Goal: Information Seeking & Learning: Check status

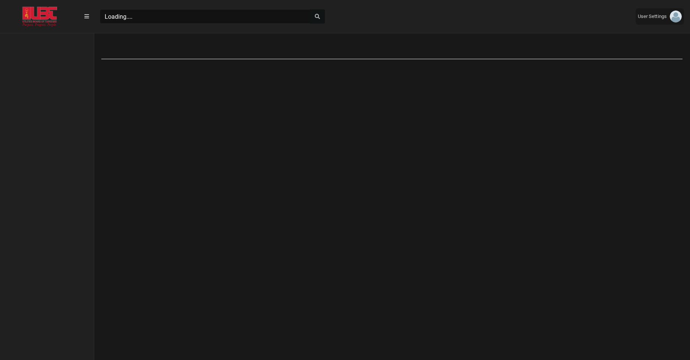
scroll to position [333, 94]
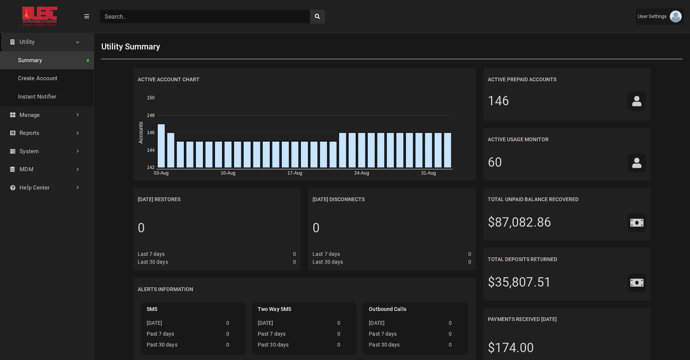
click at [194, 21] on input "Search" at bounding box center [205, 16] width 210 height 14
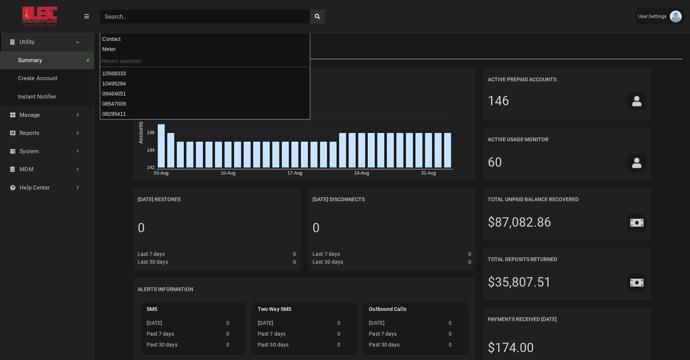
paste input "07679741"
type input "07679741"
click at [310, 9] on button "search" at bounding box center [317, 16] width 15 height 14
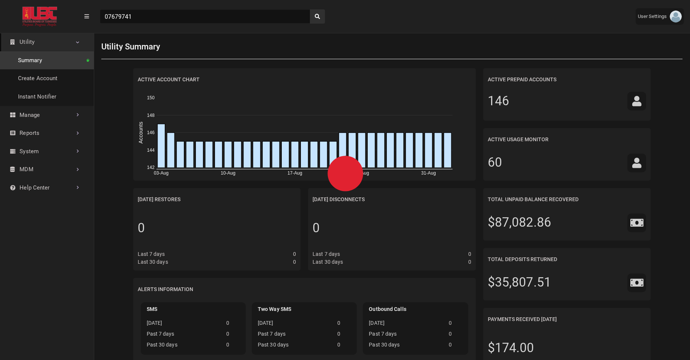
click at [364, 36] on div "Utility Summary" at bounding box center [391, 47] width 581 height 25
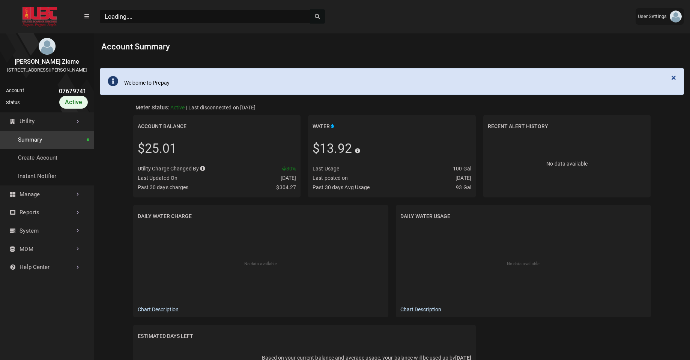
scroll to position [2, 0]
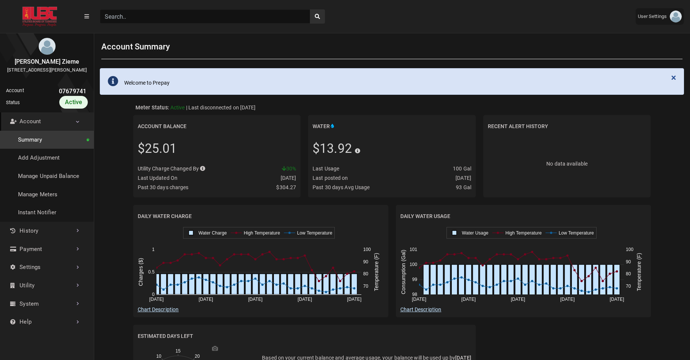
click at [81, 130] on link "Account" at bounding box center [47, 122] width 94 height 18
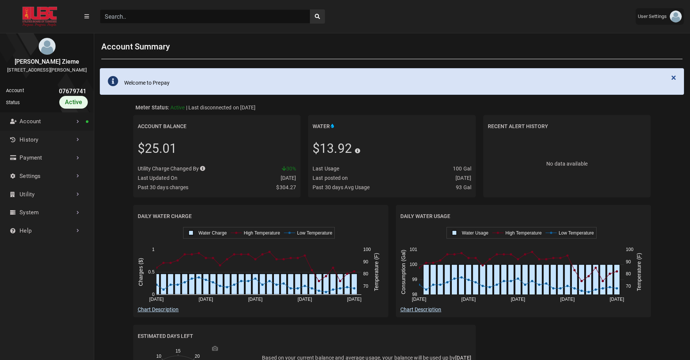
click at [81, 130] on link "Account" at bounding box center [47, 122] width 94 height 18
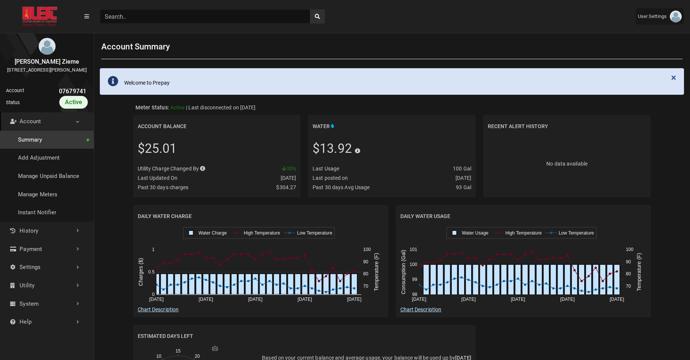
click at [81, 130] on link "Account" at bounding box center [47, 122] width 94 height 18
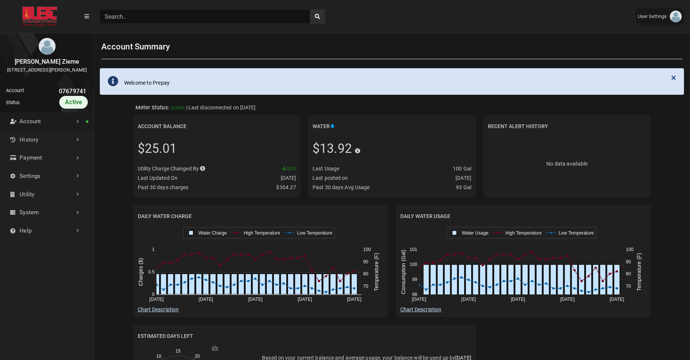
click at [81, 130] on link "Account" at bounding box center [47, 122] width 94 height 18
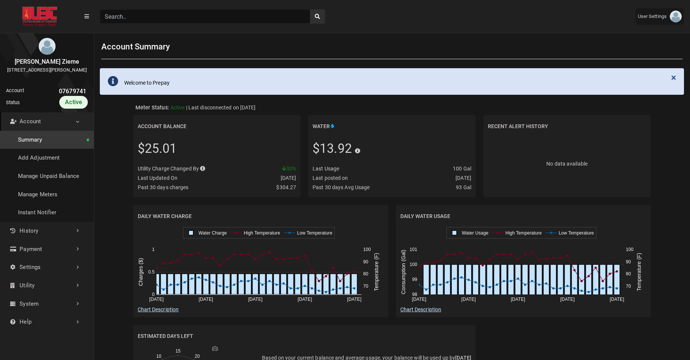
click at [81, 130] on link "Account" at bounding box center [47, 122] width 94 height 18
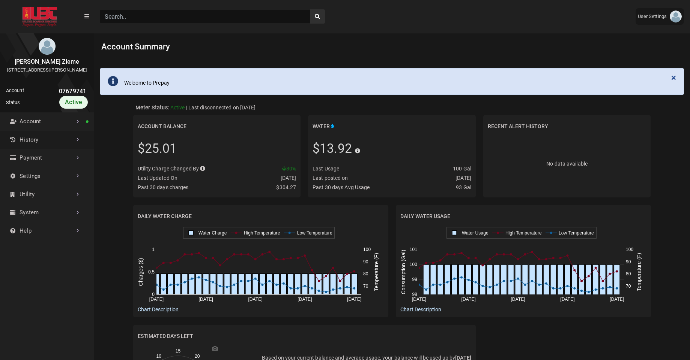
click at [72, 144] on link "History" at bounding box center [47, 140] width 94 height 18
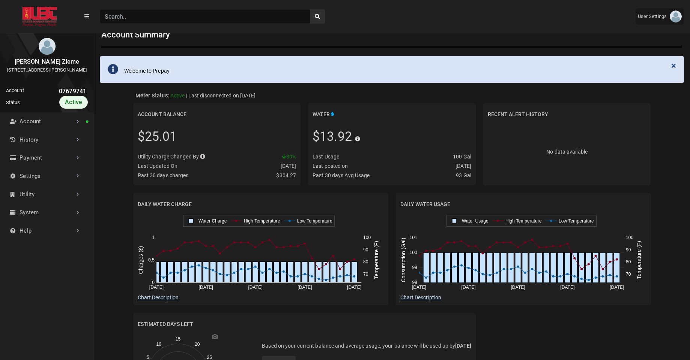
scroll to position [0, 0]
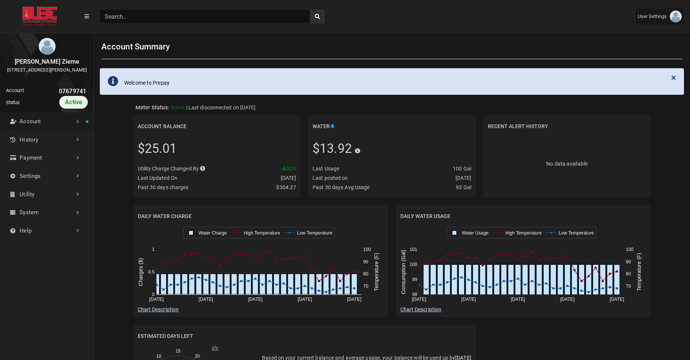
click at [66, 131] on link "Account" at bounding box center [47, 122] width 94 height 18
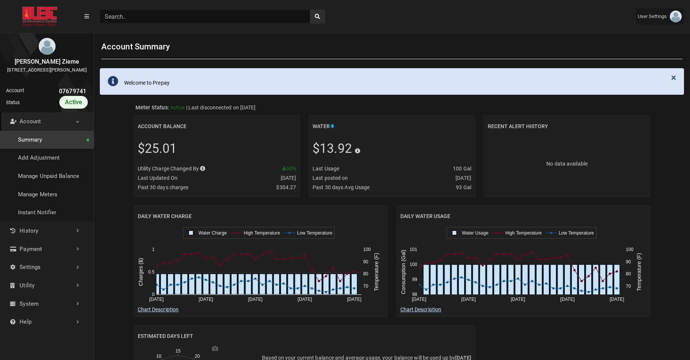
click at [66, 131] on link "Account" at bounding box center [47, 122] width 94 height 18
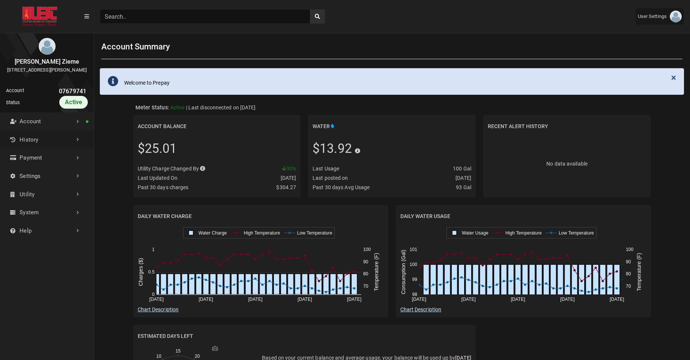
click at [44, 144] on link "History" at bounding box center [47, 140] width 94 height 18
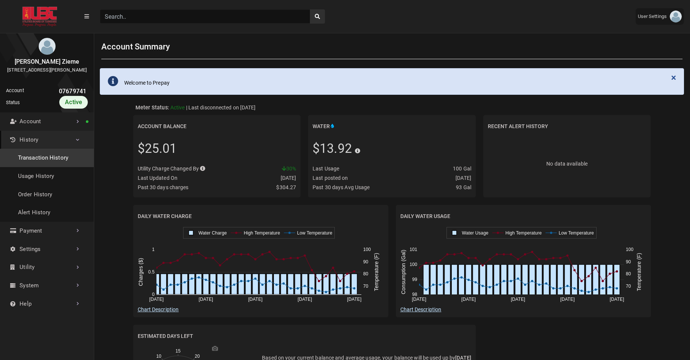
click at [40, 163] on link "Transaction History" at bounding box center [47, 158] width 94 height 18
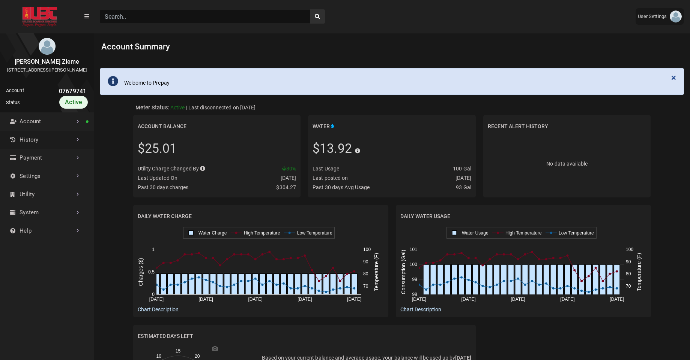
click at [54, 146] on link "History" at bounding box center [47, 140] width 94 height 18
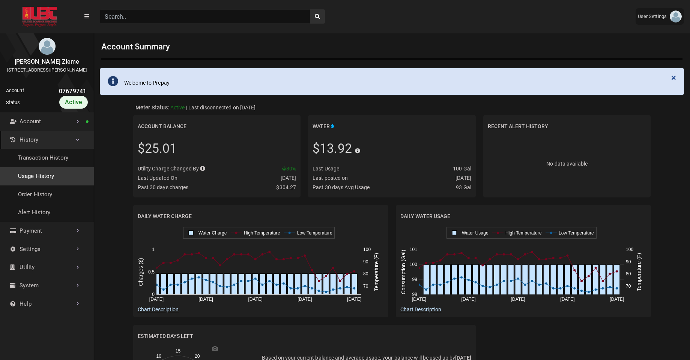
click at [37, 185] on link "Usage History" at bounding box center [47, 176] width 94 height 18
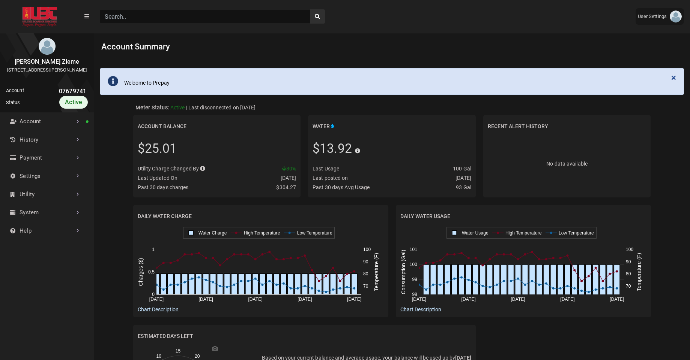
click at [134, 18] on input "Search" at bounding box center [205, 16] width 210 height 14
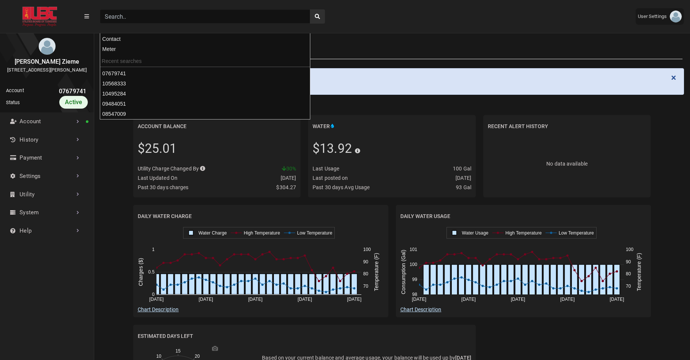
paste input "08295411"
type input "08295411"
click at [310, 9] on button "search" at bounding box center [317, 16] width 15 height 14
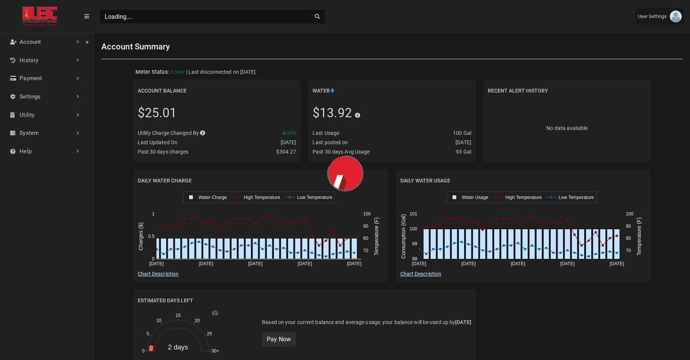
scroll to position [3, 0]
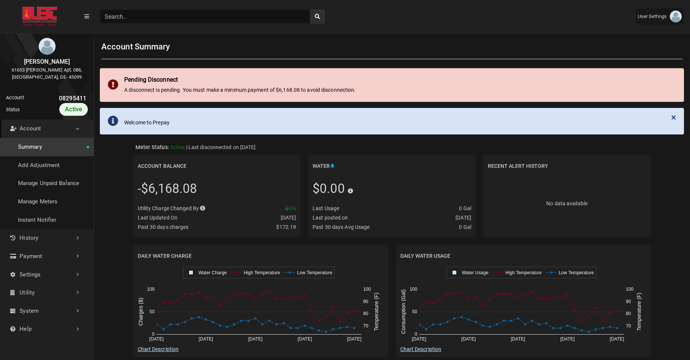
click at [48, 126] on link "Account" at bounding box center [47, 129] width 94 height 18
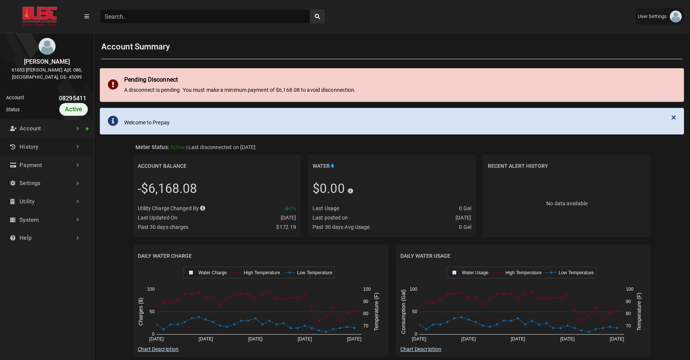
click at [48, 144] on link "History" at bounding box center [47, 147] width 94 height 18
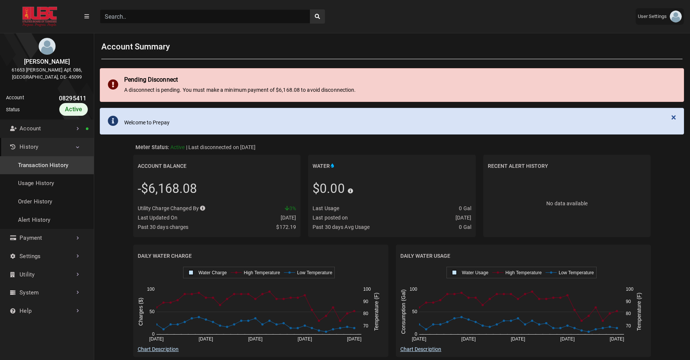
click at [40, 168] on link "Transaction History" at bounding box center [47, 165] width 94 height 18
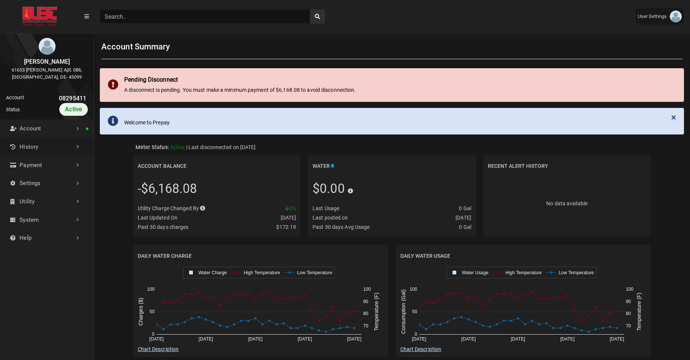
click at [59, 151] on link "History" at bounding box center [47, 147] width 94 height 18
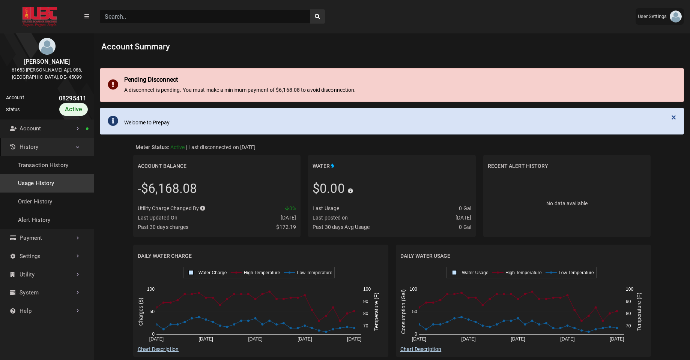
click at [44, 179] on link "Usage History" at bounding box center [47, 183] width 94 height 18
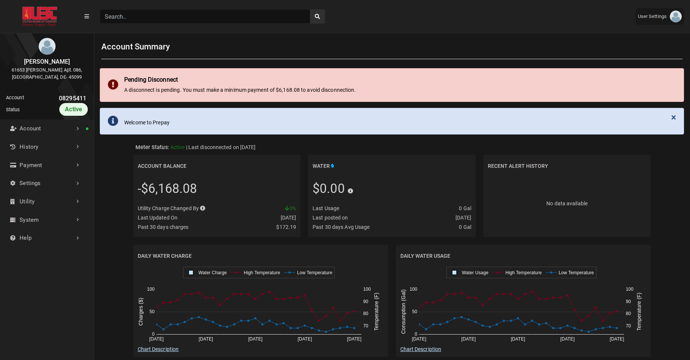
click at [135, 18] on input "Search" at bounding box center [205, 16] width 210 height 14
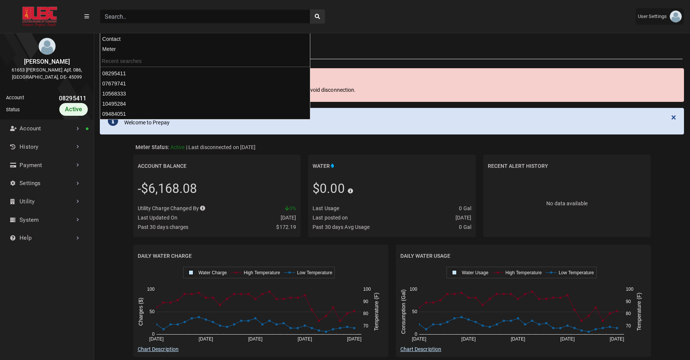
click at [310, 9] on button "search" at bounding box center [317, 16] width 15 height 14
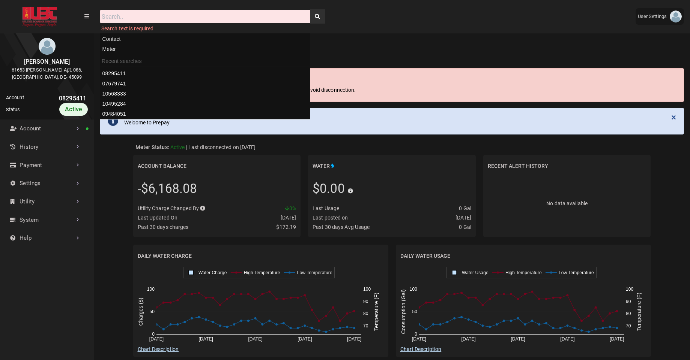
click at [135, 18] on input "Search" at bounding box center [205, 16] width 210 height 14
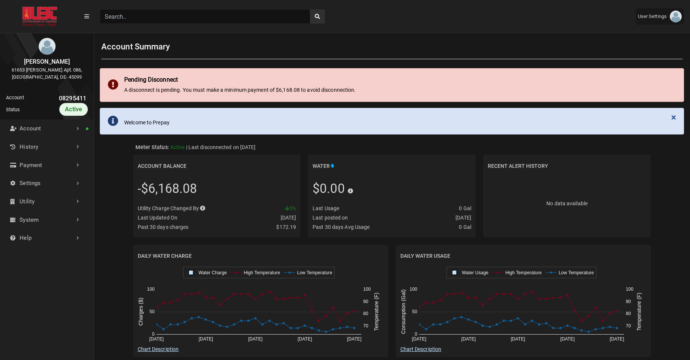
paste input "08547009"
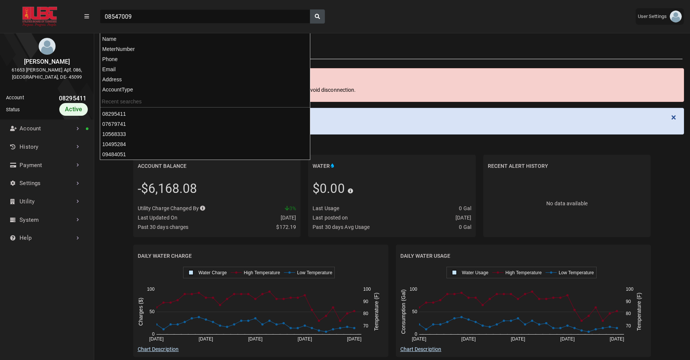
type input "08547009"
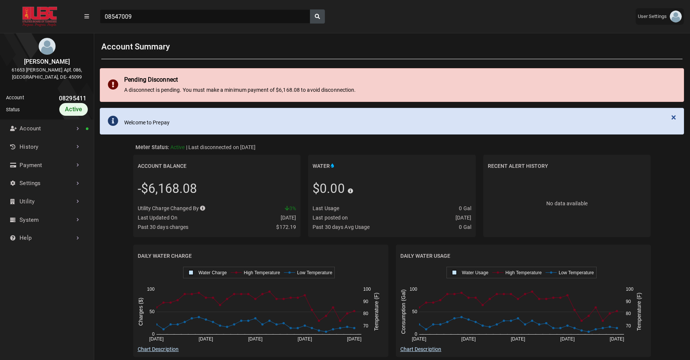
click at [317, 19] on icon "search" at bounding box center [317, 16] width 5 height 5
click at [361, 25] on div "08547009" at bounding box center [362, 16] width 536 height 26
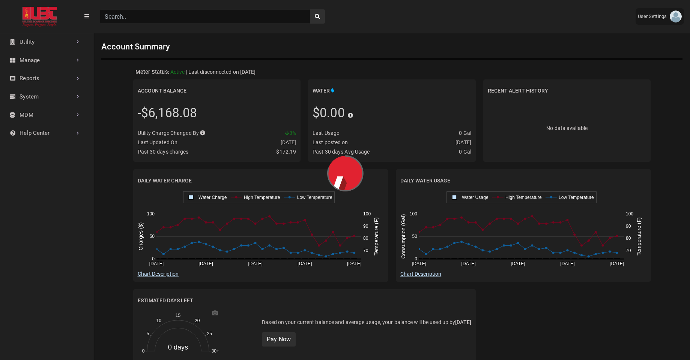
scroll to position [246, 94]
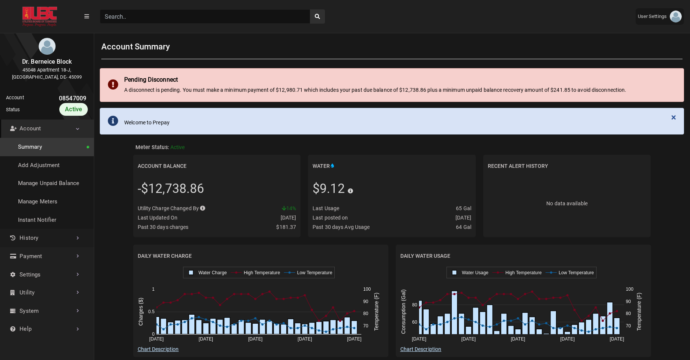
click at [25, 235] on link "History" at bounding box center [47, 238] width 94 height 18
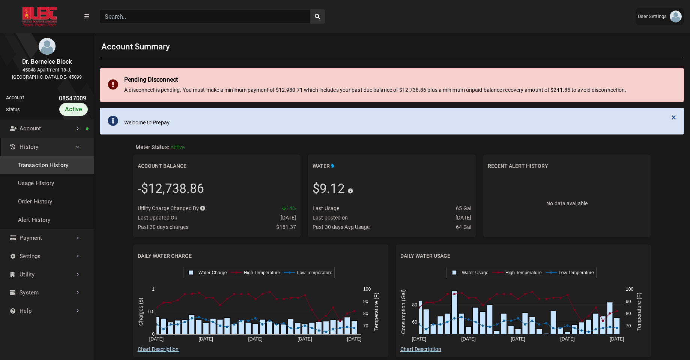
click at [44, 172] on link "Transaction History" at bounding box center [47, 165] width 94 height 18
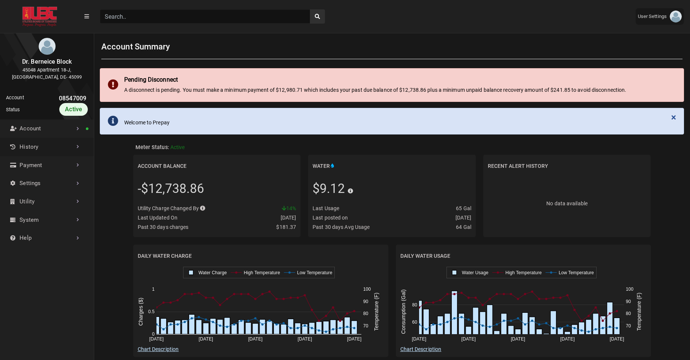
click at [70, 152] on link "History" at bounding box center [47, 147] width 94 height 18
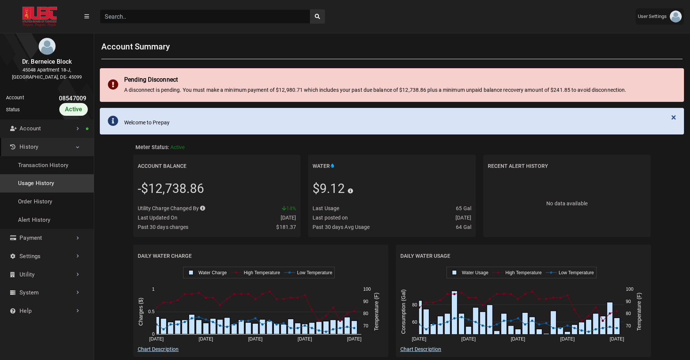
click at [47, 179] on link "Usage History" at bounding box center [47, 183] width 94 height 18
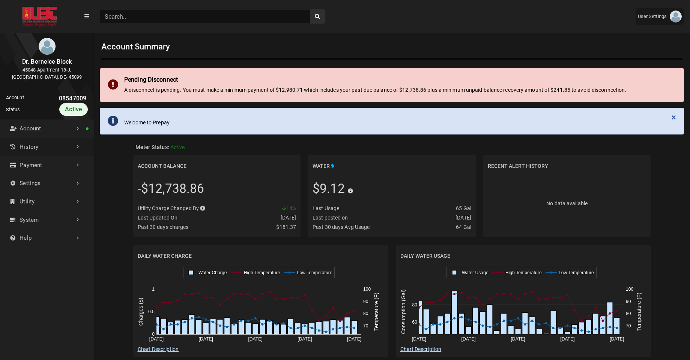
click at [49, 151] on link "History" at bounding box center [47, 147] width 94 height 18
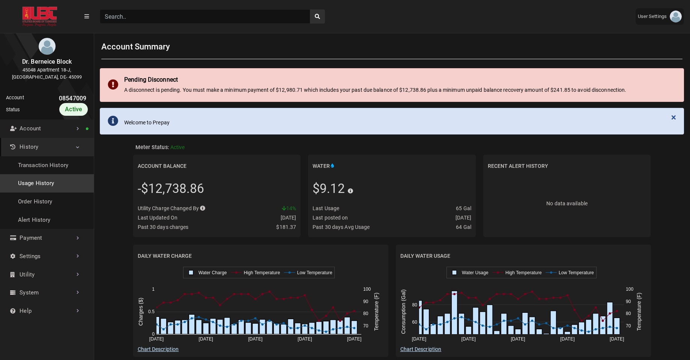
click at [32, 182] on link "Usage History" at bounding box center [47, 183] width 94 height 18
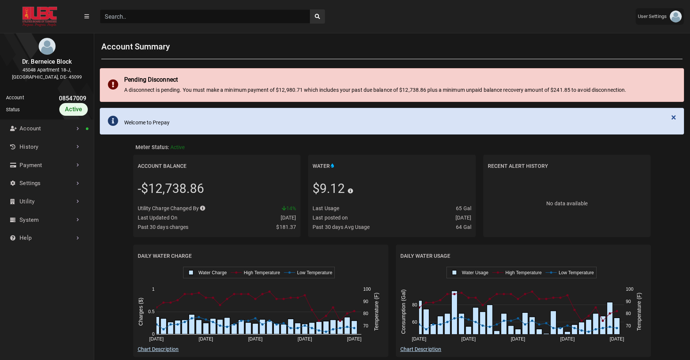
click at [190, 11] on input "Search" at bounding box center [205, 16] width 210 height 14
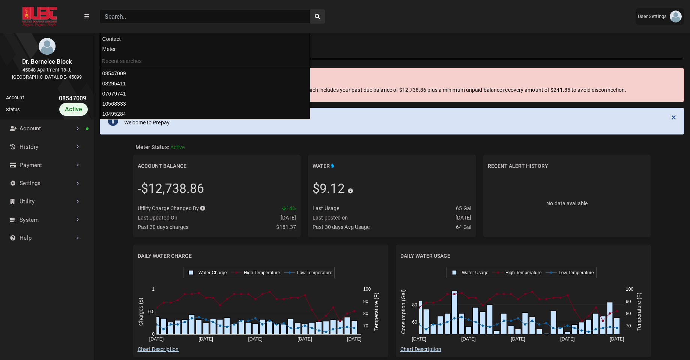
paste input "09484051"
type input "09484051"
click at [310, 9] on button "search" at bounding box center [317, 16] width 15 height 14
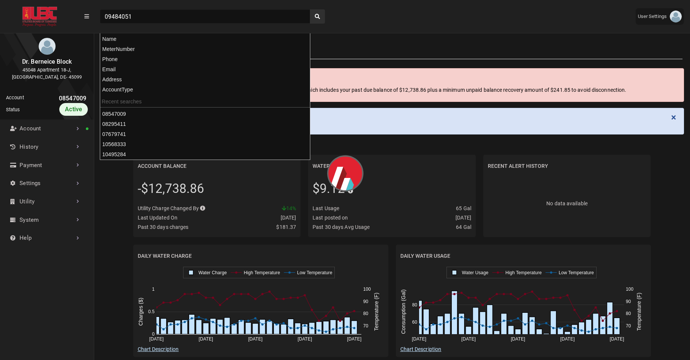
scroll to position [3, 0]
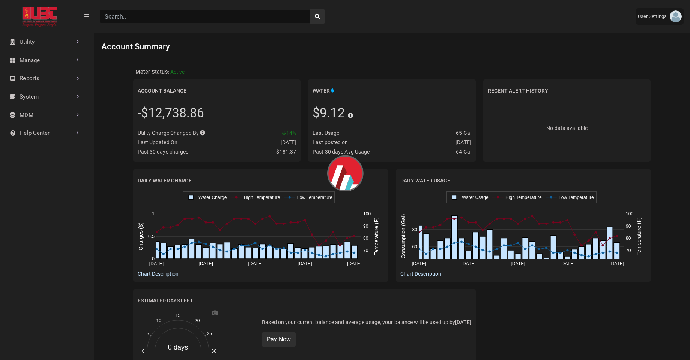
scroll to position [246, 94]
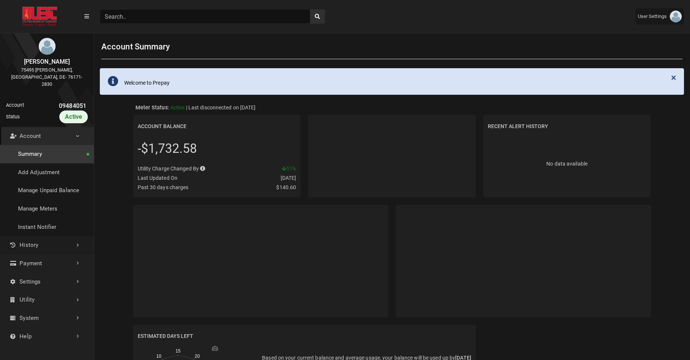
click at [45, 238] on link "History" at bounding box center [47, 245] width 94 height 18
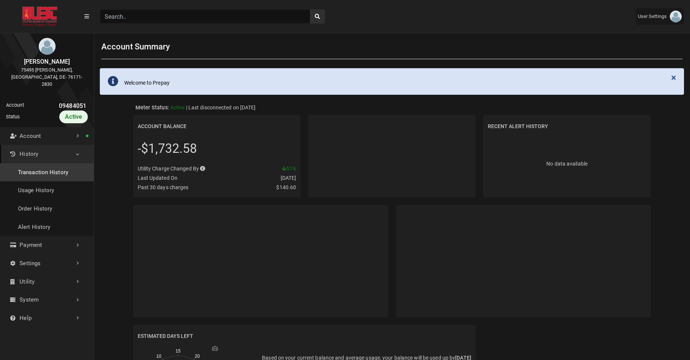
click at [59, 171] on link "Transaction History" at bounding box center [47, 173] width 94 height 18
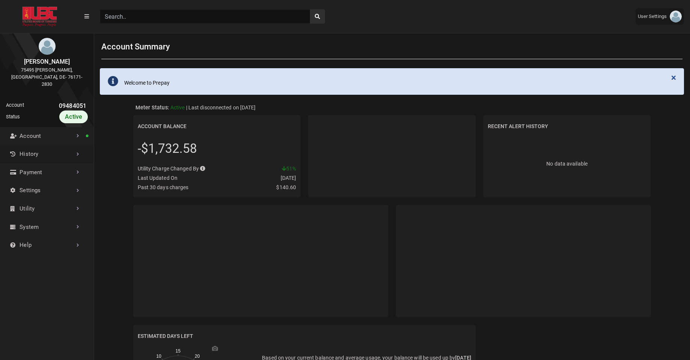
click at [72, 150] on link "History" at bounding box center [47, 154] width 94 height 18
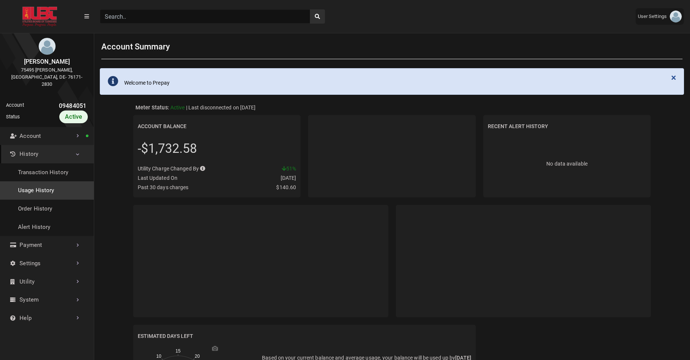
click at [40, 185] on link "Usage History" at bounding box center [47, 191] width 94 height 18
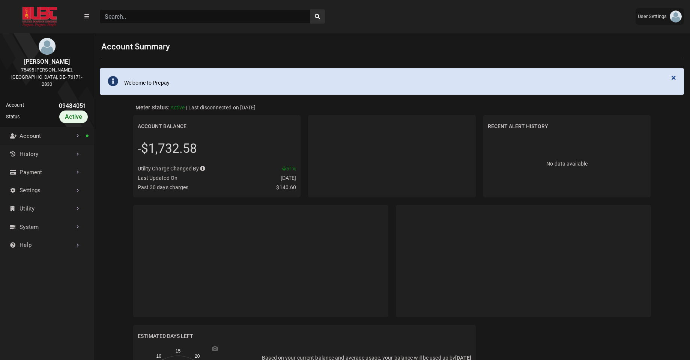
click at [43, 127] on link "Account" at bounding box center [47, 136] width 94 height 18
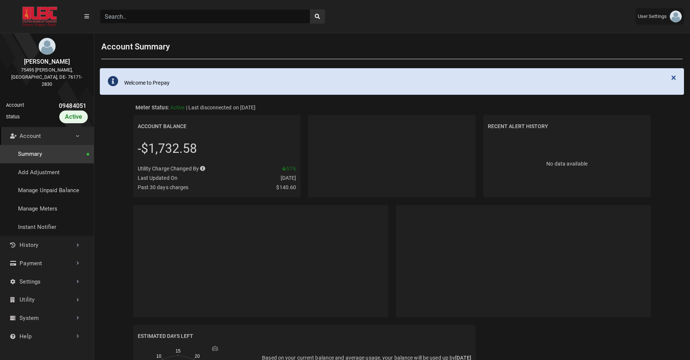
click at [125, 18] on input "Search" at bounding box center [205, 16] width 210 height 14
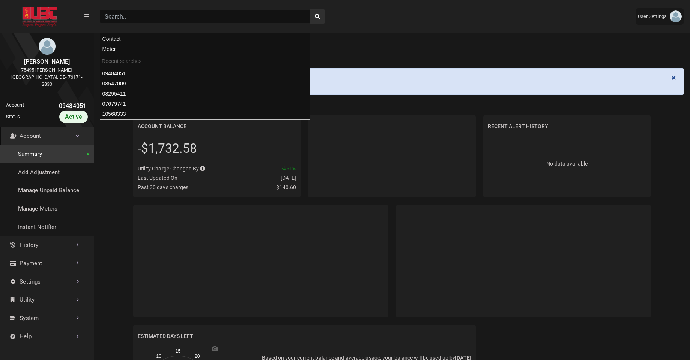
paste input "10495284"
type input "10495284"
click at [310, 9] on button "search" at bounding box center [317, 16] width 15 height 14
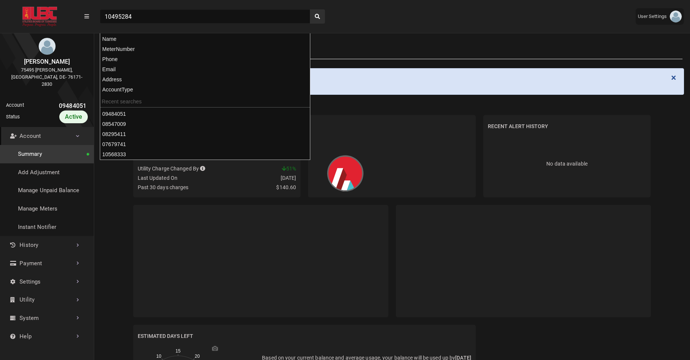
click at [353, 38] on div "Account Summary" at bounding box center [391, 47] width 581 height 25
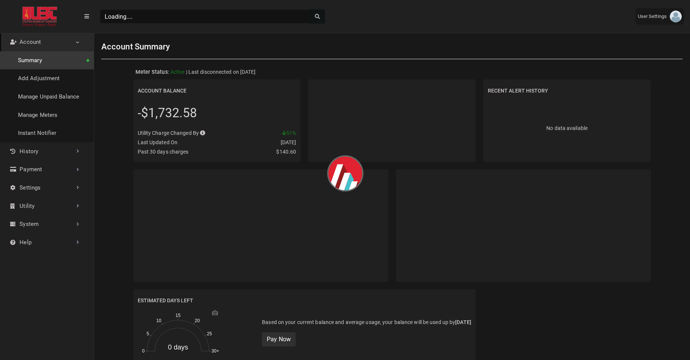
scroll to position [3, 0]
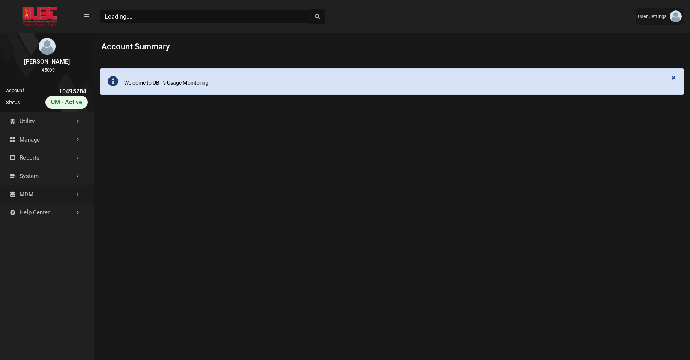
scroll to position [254, 94]
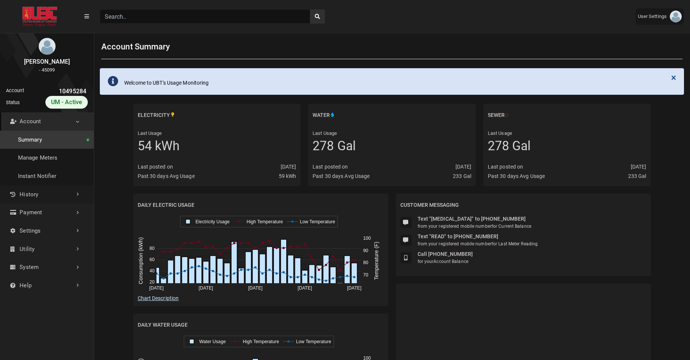
click at [54, 198] on link "History" at bounding box center [47, 195] width 94 height 18
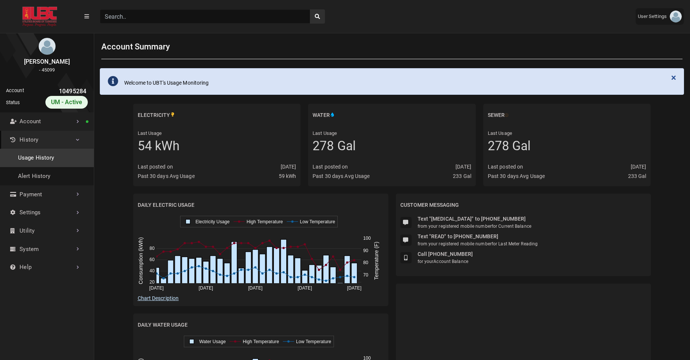
click at [47, 163] on link "Usage History" at bounding box center [47, 158] width 94 height 18
click at [66, 128] on link "Account" at bounding box center [47, 122] width 94 height 18
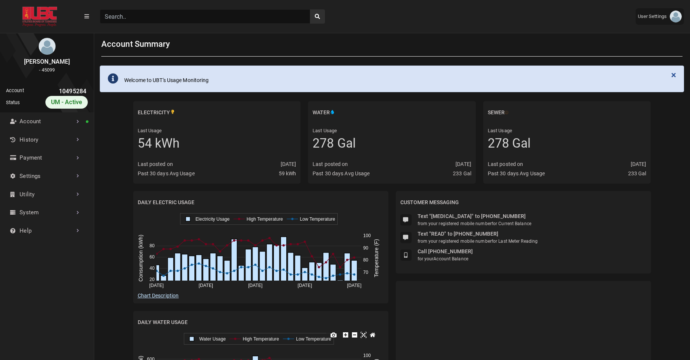
scroll to position [0, 0]
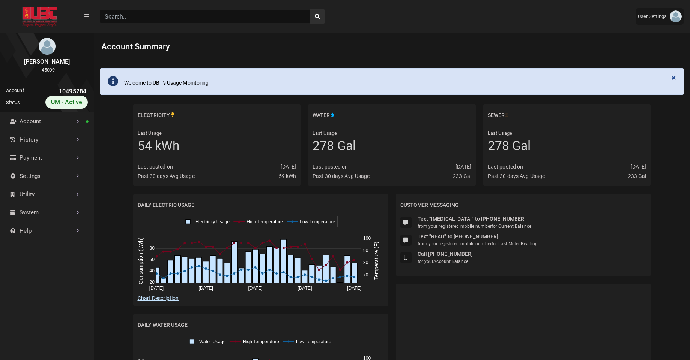
click at [193, 19] on input "Search" at bounding box center [205, 16] width 210 height 14
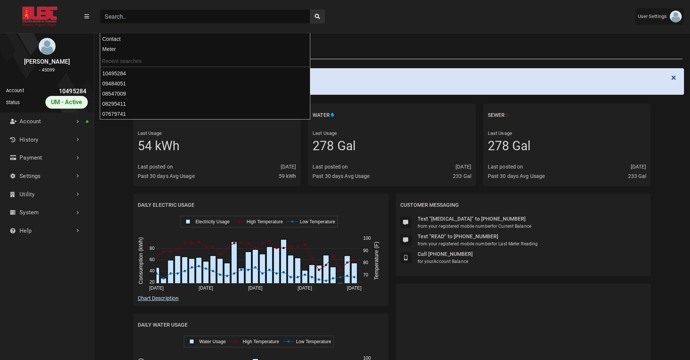
paste input "10568333"
type input "10568333"
click at [310, 9] on button "search" at bounding box center [317, 16] width 15 height 14
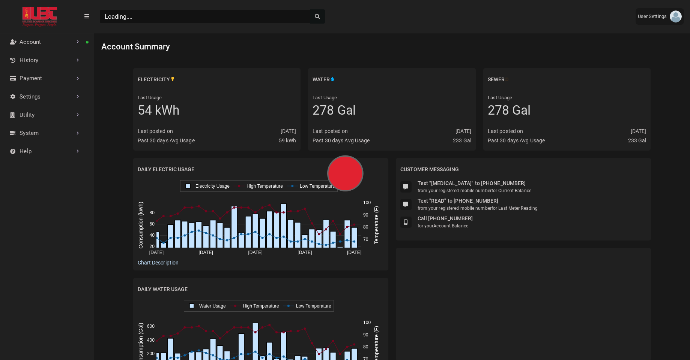
scroll to position [3, 0]
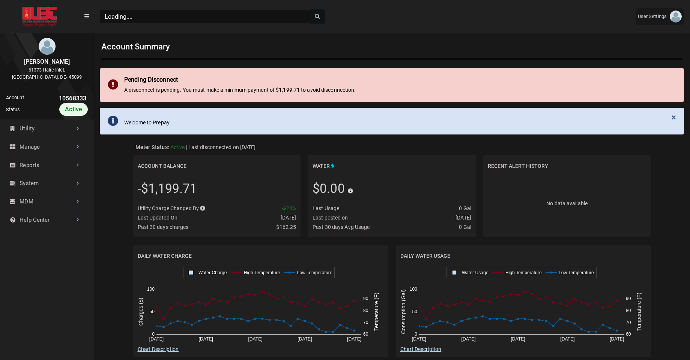
scroll to position [246, 94]
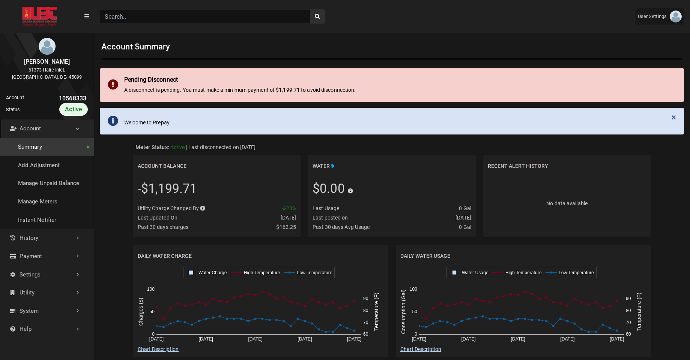
click at [69, 136] on link "Account" at bounding box center [47, 129] width 94 height 18
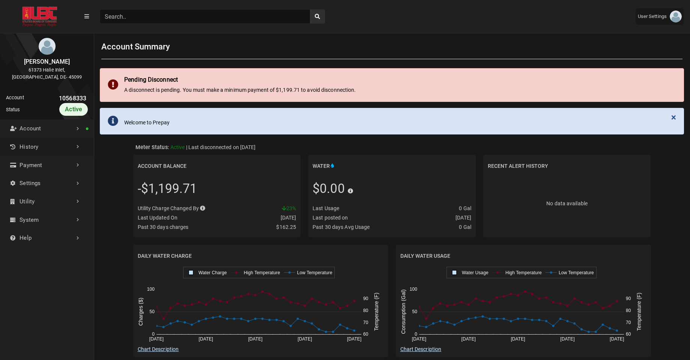
click at [53, 149] on link "History" at bounding box center [47, 147] width 94 height 18
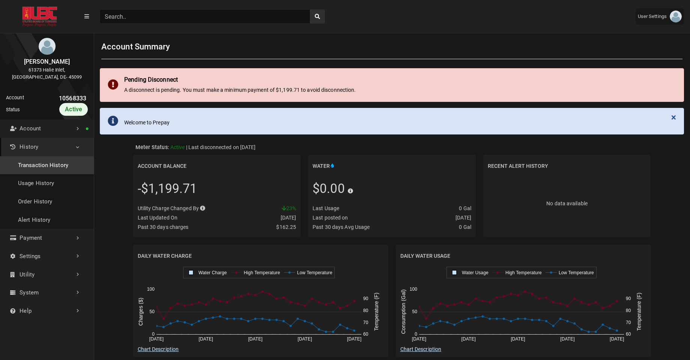
click at [42, 166] on link "Transaction History" at bounding box center [47, 165] width 94 height 18
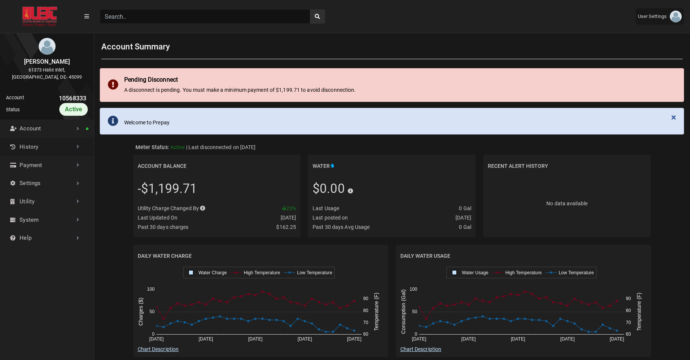
click at [53, 153] on link "History" at bounding box center [47, 147] width 94 height 18
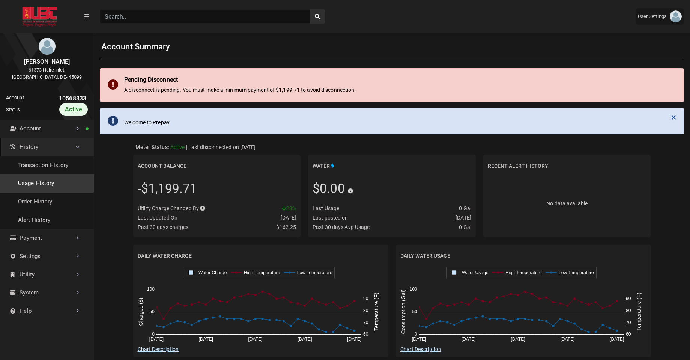
click at [27, 183] on link "Usage History" at bounding box center [47, 183] width 94 height 18
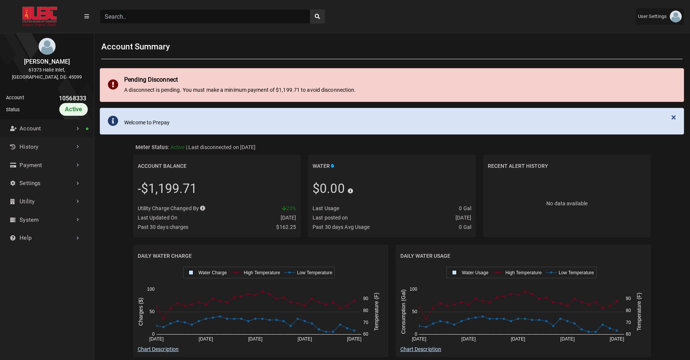
click at [52, 132] on link "Account" at bounding box center [47, 129] width 94 height 18
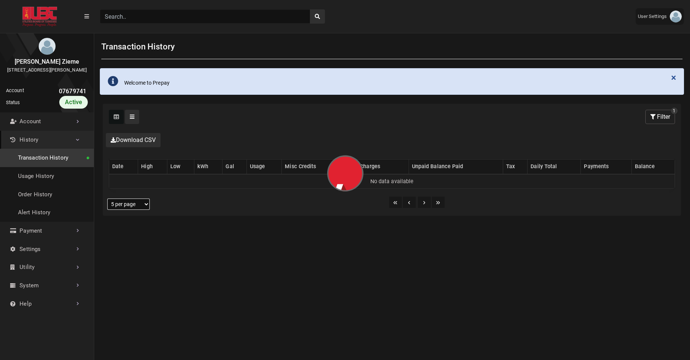
select select "25 per page"
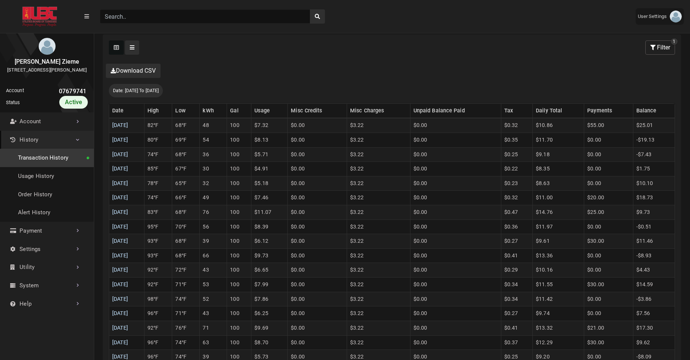
scroll to position [184, 0]
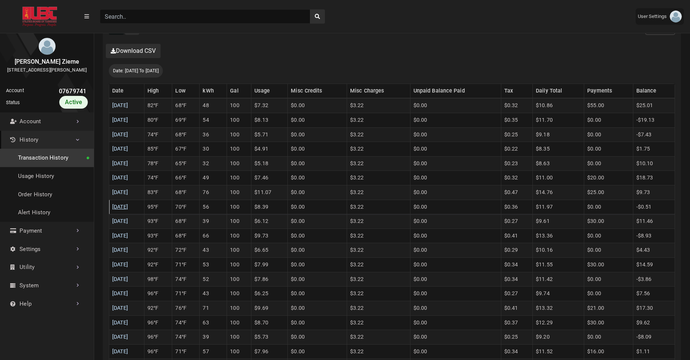
click at [122, 208] on link "08/25/2025" at bounding box center [120, 207] width 16 height 6
click at [128, 195] on link "08/26/2025" at bounding box center [120, 192] width 16 height 6
click at [128, 179] on link "08/27/2025" at bounding box center [120, 178] width 16 height 6
click at [128, 163] on link "08/28/2025" at bounding box center [120, 164] width 16 height 6
click at [128, 147] on link "08/29/2025" at bounding box center [120, 149] width 16 height 6
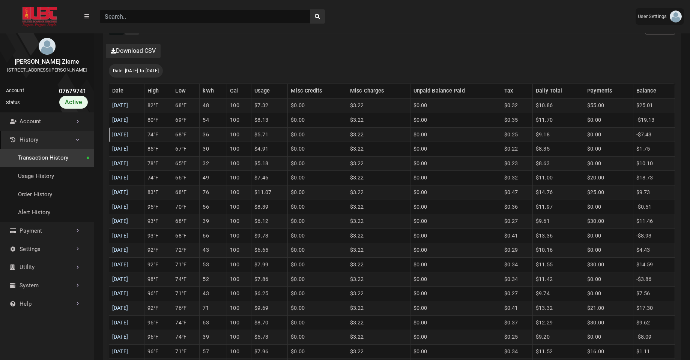
click at [128, 135] on link "08/30/2025" at bounding box center [120, 135] width 16 height 6
click at [128, 118] on link "08/31/2025" at bounding box center [120, 120] width 16 height 6
click at [128, 105] on link "09/01/2025" at bounding box center [120, 105] width 16 height 6
click at [225, 208] on td "56" at bounding box center [213, 207] width 27 height 15
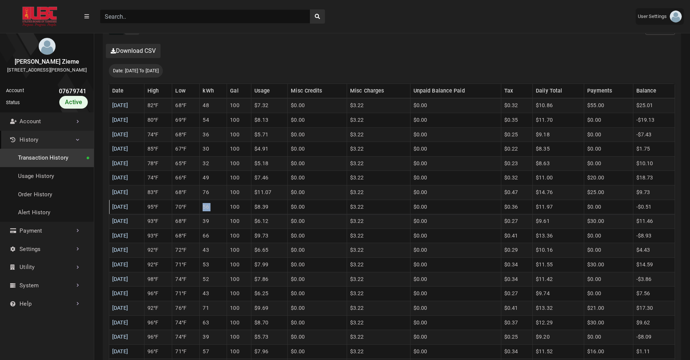
click at [225, 208] on td "56" at bounding box center [213, 207] width 27 height 15
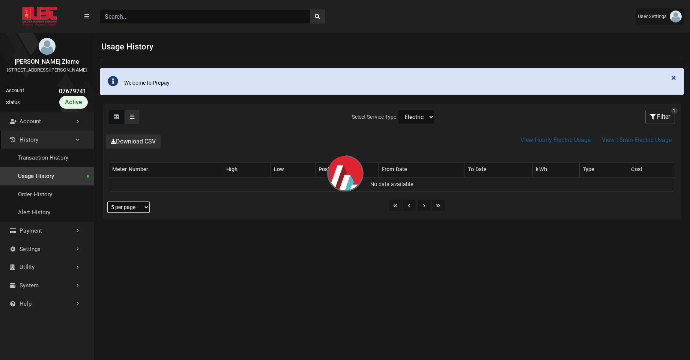
select select "25 per page"
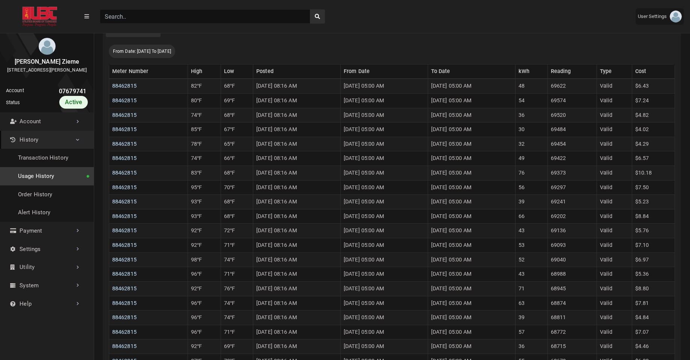
scroll to position [184, 0]
click at [542, 189] on td "56" at bounding box center [531, 186] width 32 height 15
click at [542, 173] on td "76" at bounding box center [531, 172] width 32 height 15
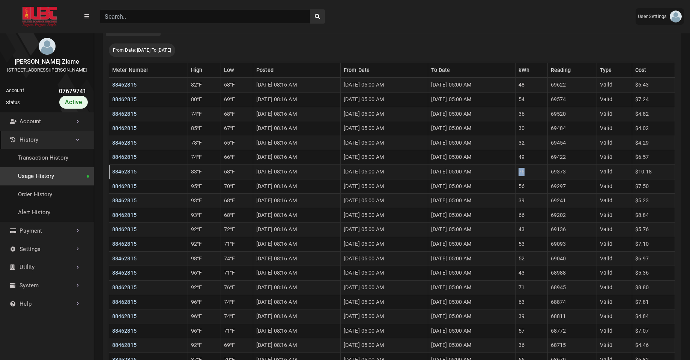
click at [542, 173] on td "76" at bounding box center [531, 172] width 32 height 15
click at [542, 186] on td "56" at bounding box center [531, 186] width 32 height 15
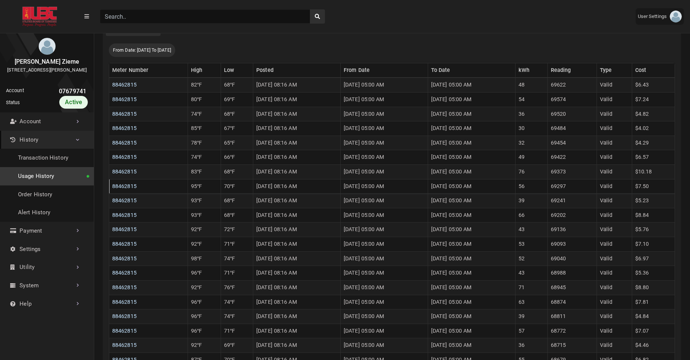
click at [542, 186] on td "56" at bounding box center [531, 186] width 32 height 15
click at [540, 188] on td "56" at bounding box center [531, 186] width 32 height 15
click at [540, 130] on td "30" at bounding box center [531, 129] width 32 height 15
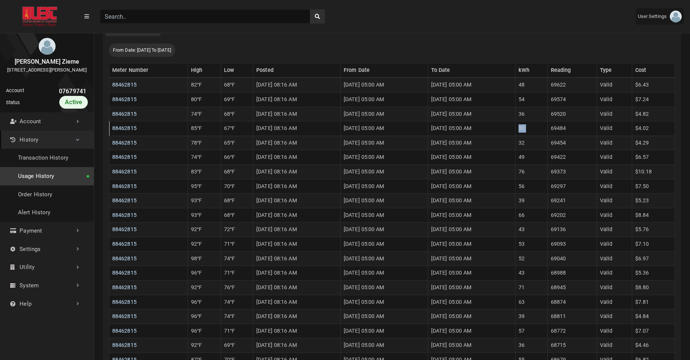
click at [540, 130] on td "30" at bounding box center [531, 129] width 32 height 15
click at [539, 116] on td "36" at bounding box center [531, 114] width 32 height 15
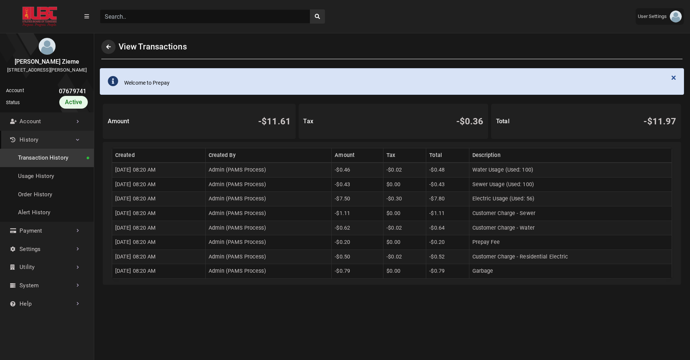
scroll to position [2, 0]
click at [124, 197] on td "[DATE] 08:20 AM" at bounding box center [158, 199] width 93 height 15
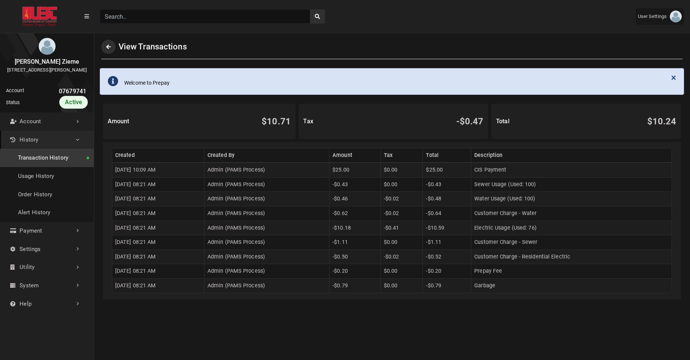
scroll to position [2, 0]
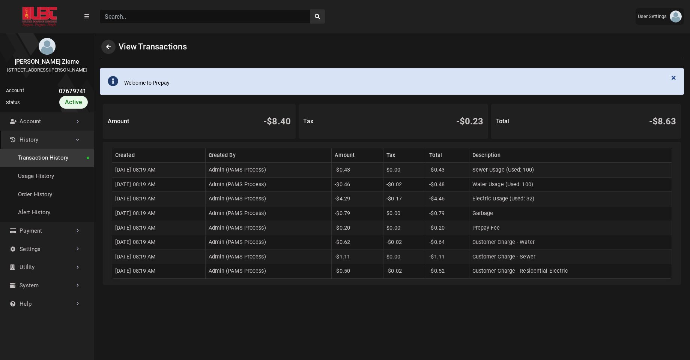
scroll to position [2, 0]
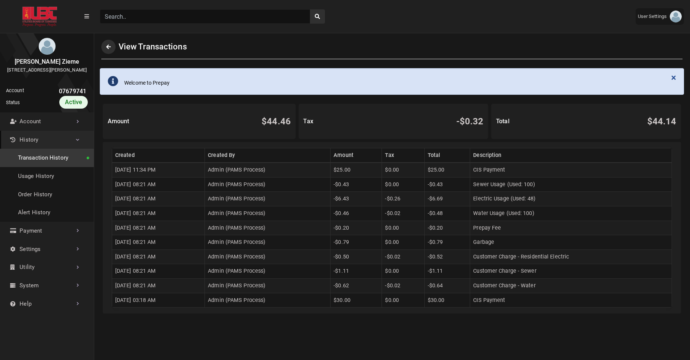
scroll to position [2, 0]
click at [354, 200] on td "-$6.43" at bounding box center [355, 199] width 51 height 15
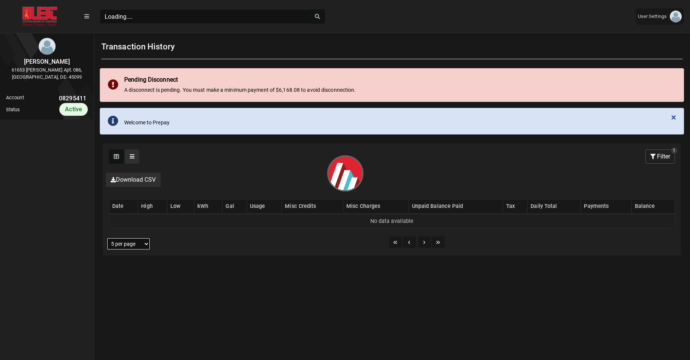
scroll to position [3, 0]
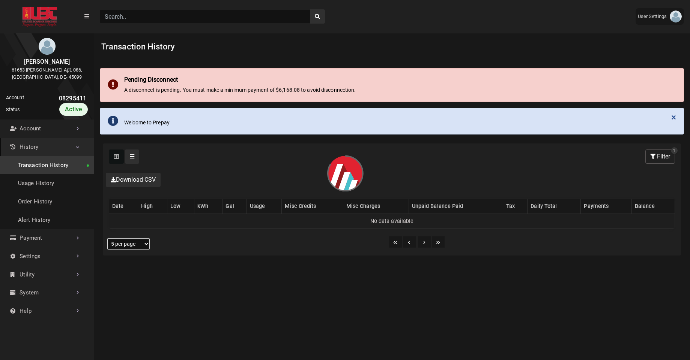
select select "25 per page"
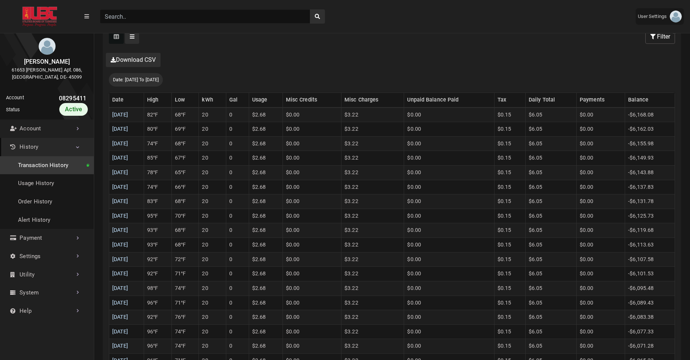
scroll to position [218, 0]
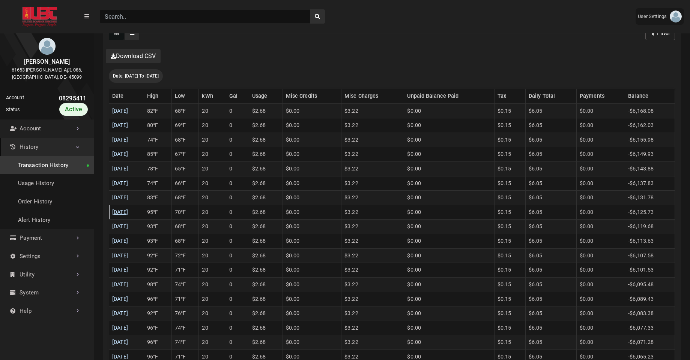
click at [128, 215] on link "[DATE]" at bounding box center [120, 212] width 16 height 6
click at [125, 199] on link "[DATE]" at bounding box center [120, 198] width 16 height 6
click at [128, 186] on link "[DATE]" at bounding box center [120, 183] width 16 height 6
click at [128, 168] on link "[DATE]" at bounding box center [120, 169] width 16 height 6
click at [128, 155] on link "[DATE]" at bounding box center [120, 154] width 16 height 6
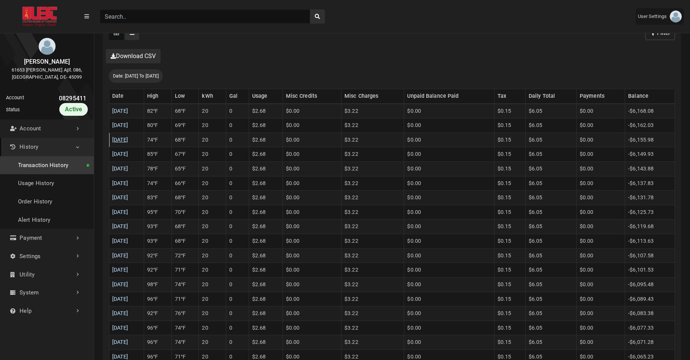
click at [128, 138] on link "[DATE]" at bounding box center [120, 140] width 16 height 6
click at [128, 127] on link "[DATE]" at bounding box center [120, 125] width 16 height 6
click at [128, 111] on link "[DATE]" at bounding box center [120, 111] width 16 height 6
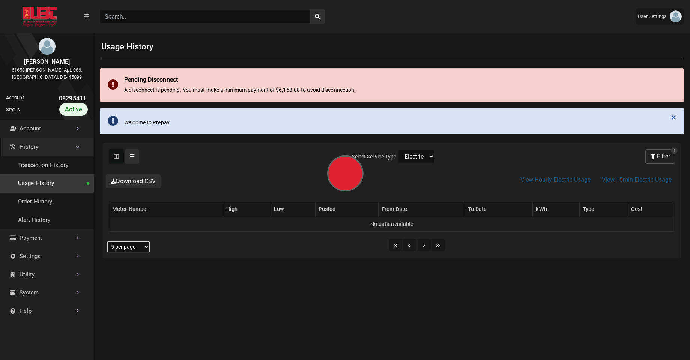
select select "25 per page"
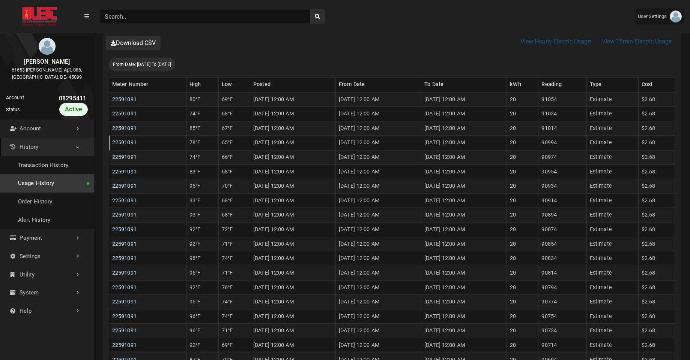
scroll to position [105, 0]
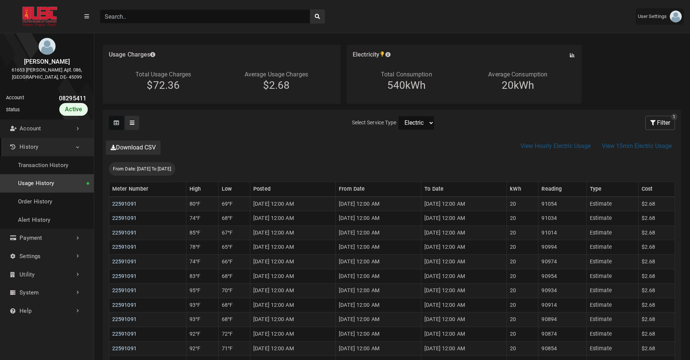
click at [412, 122] on select "Electric Sewer Water" at bounding box center [416, 123] width 36 height 14
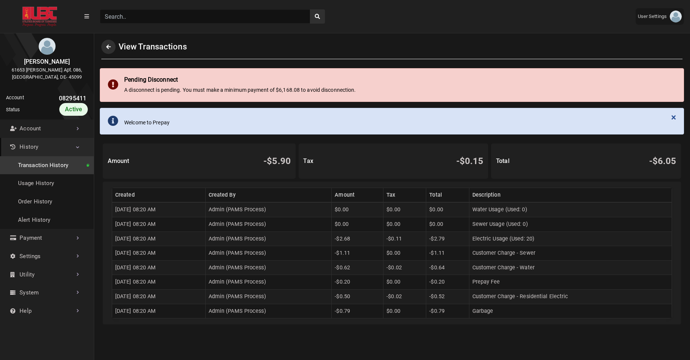
scroll to position [2, 0]
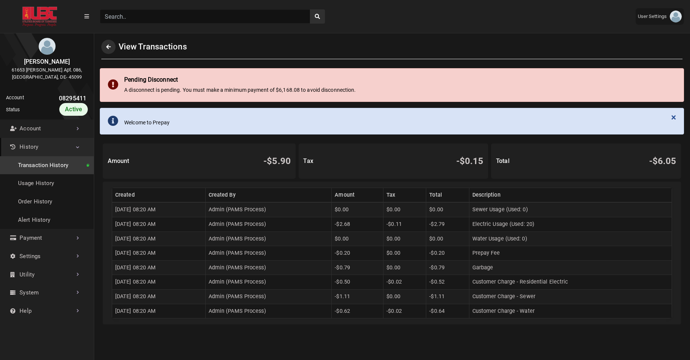
scroll to position [2, 0]
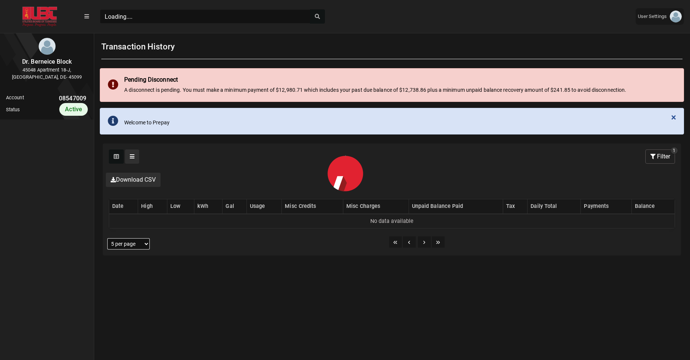
scroll to position [3, 0]
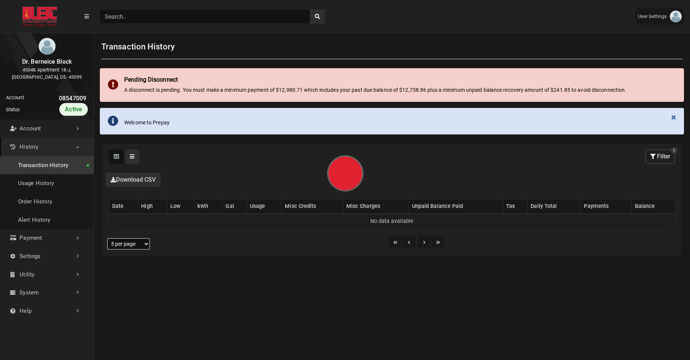
select select "25 per page"
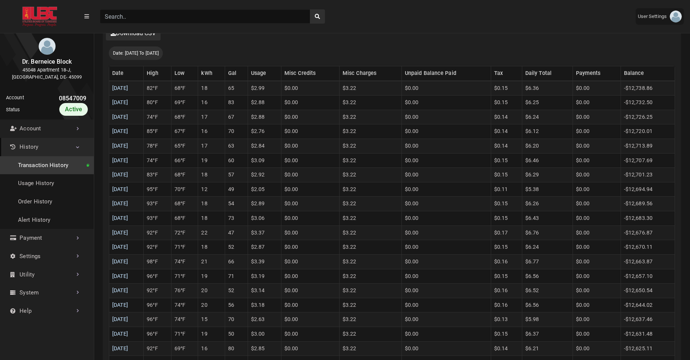
scroll to position [265, 0]
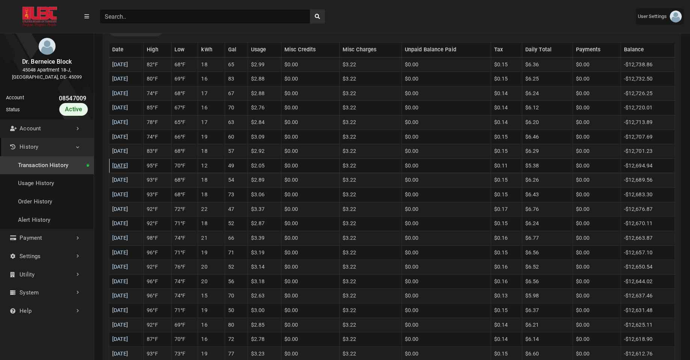
click at [128, 163] on link "08/25/2025" at bounding box center [120, 166] width 16 height 6
click at [128, 154] on link "08/26/2025" at bounding box center [120, 151] width 16 height 6
click at [128, 137] on link "08/27/2025" at bounding box center [120, 137] width 16 height 6
click at [128, 124] on link "08/28/2025" at bounding box center [120, 122] width 16 height 6
click at [128, 108] on link "[DATE]" at bounding box center [120, 108] width 16 height 6
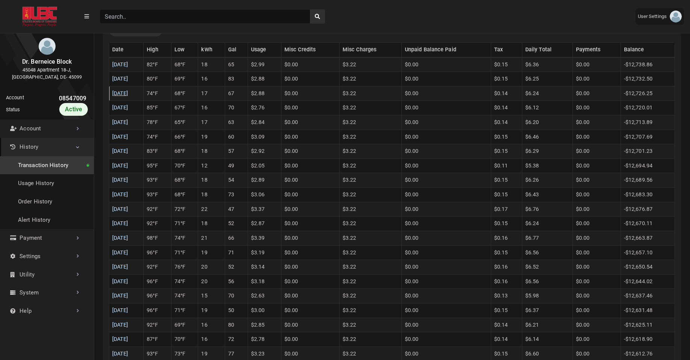
click at [128, 96] on link "08/30/2025" at bounding box center [120, 93] width 16 height 6
click at [128, 80] on link "08/31/2025" at bounding box center [120, 79] width 16 height 6
click at [128, 64] on link "09/01/2025" at bounding box center [120, 65] width 16 height 6
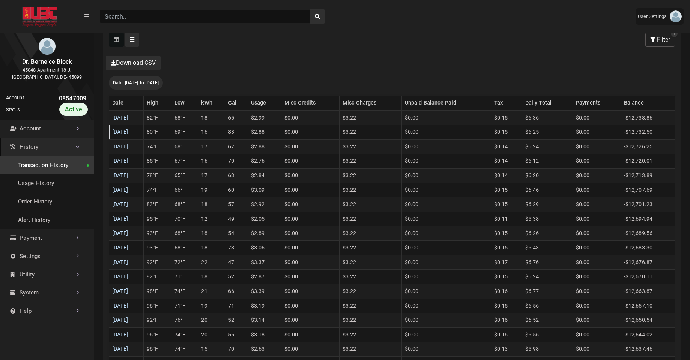
scroll to position [210, 0]
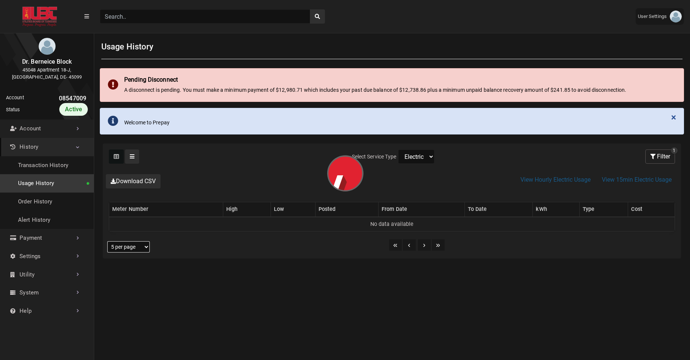
select select "25 per page"
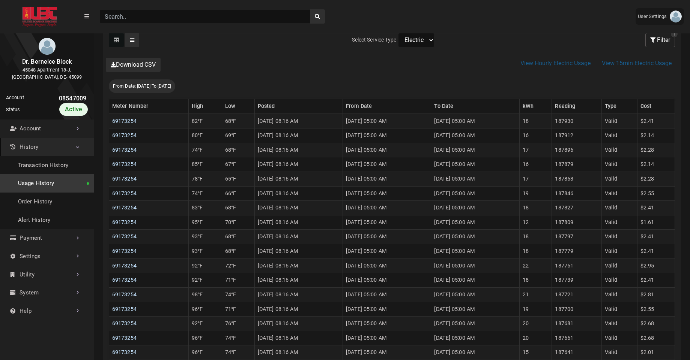
scroll to position [189, 0]
click at [423, 43] on select "Electric Sewer Water" at bounding box center [416, 39] width 36 height 14
click at [267, 222] on td "[DATE] 08:16 AM" at bounding box center [298, 221] width 88 height 15
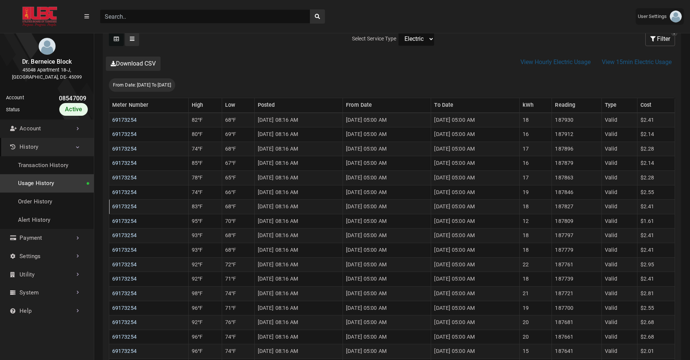
click at [542, 205] on td "18" at bounding box center [535, 207] width 33 height 15
click at [542, 188] on td "19" at bounding box center [535, 192] width 33 height 15
click at [545, 192] on td "19" at bounding box center [535, 192] width 33 height 15
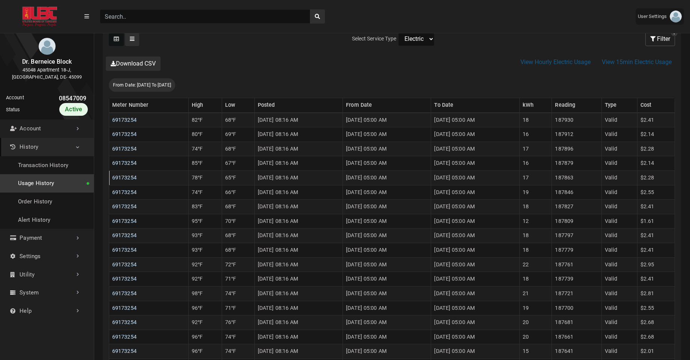
click at [547, 179] on td "17" at bounding box center [535, 178] width 33 height 15
click at [545, 161] on td "16" at bounding box center [535, 163] width 33 height 15
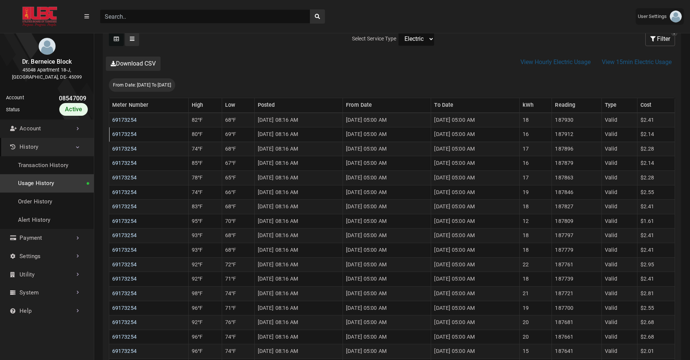
click at [547, 134] on td "16" at bounding box center [535, 135] width 33 height 15
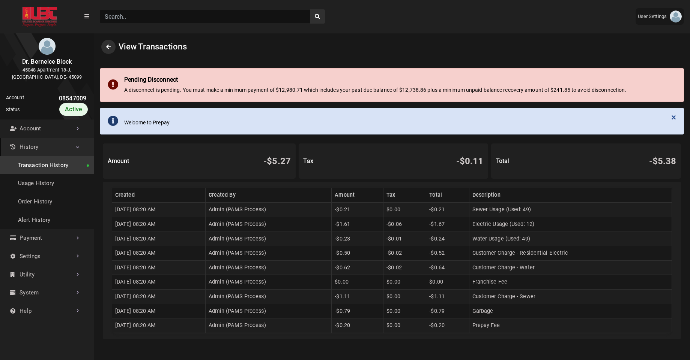
scroll to position [2, 0]
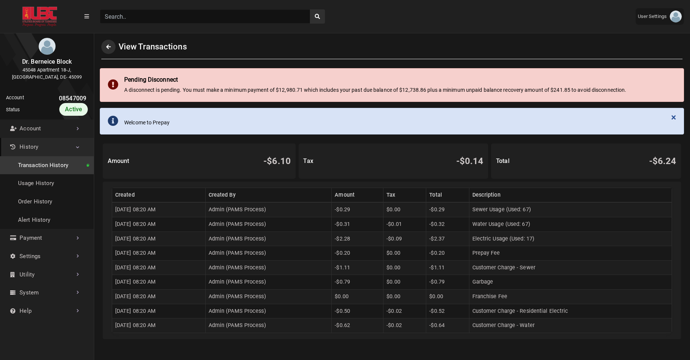
scroll to position [2, 0]
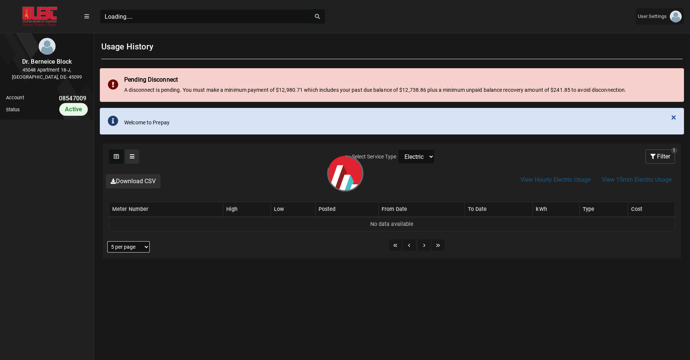
scroll to position [3, 0]
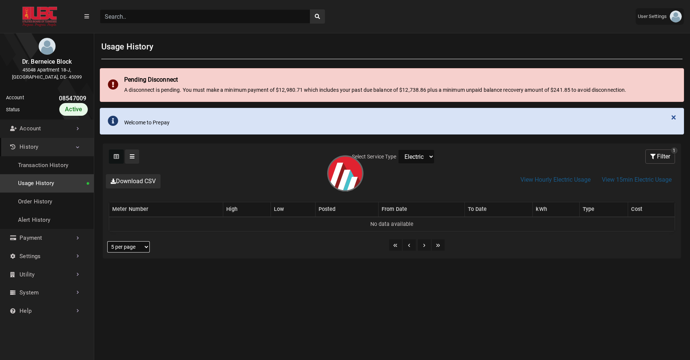
select select "Water"
click at [398, 150] on select "Electric Sewer Water" at bounding box center [416, 157] width 36 height 14
select select "25 per page"
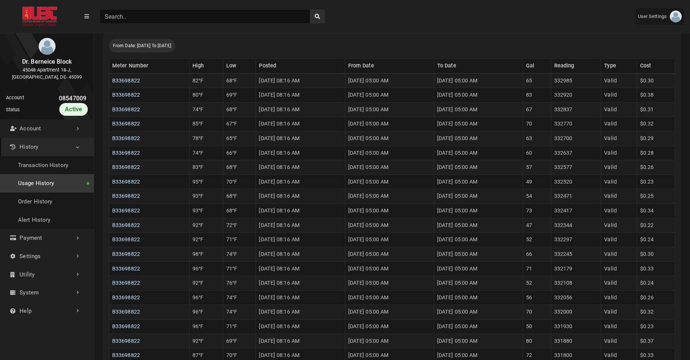
scroll to position [235, 0]
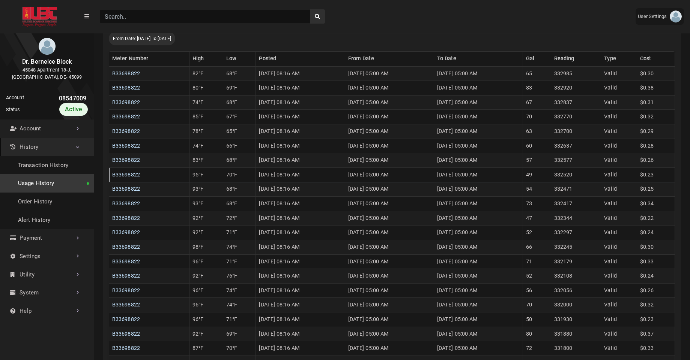
click at [256, 176] on td "[DATE] 08:16 AM" at bounding box center [300, 175] width 89 height 15
click at [547, 173] on td "49" at bounding box center [537, 175] width 28 height 15
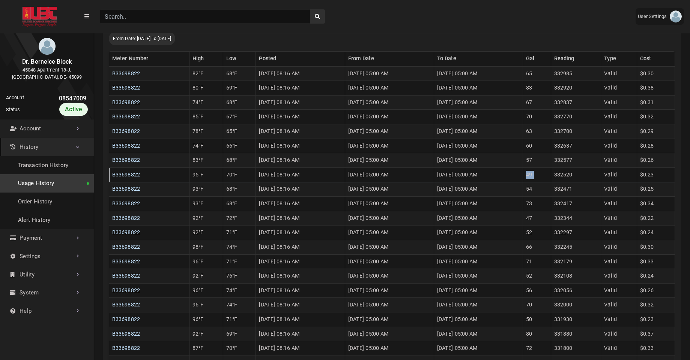
click at [547, 173] on td "49" at bounding box center [537, 175] width 28 height 15
click at [548, 144] on td "60" at bounding box center [537, 146] width 28 height 15
click at [551, 135] on td "63" at bounding box center [537, 132] width 28 height 15
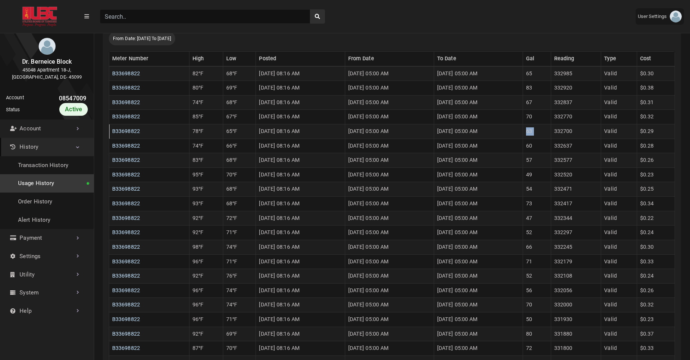
click at [551, 135] on td "63" at bounding box center [537, 132] width 28 height 15
click at [547, 114] on td "70" at bounding box center [537, 117] width 28 height 15
click at [545, 89] on td "83" at bounding box center [537, 88] width 28 height 15
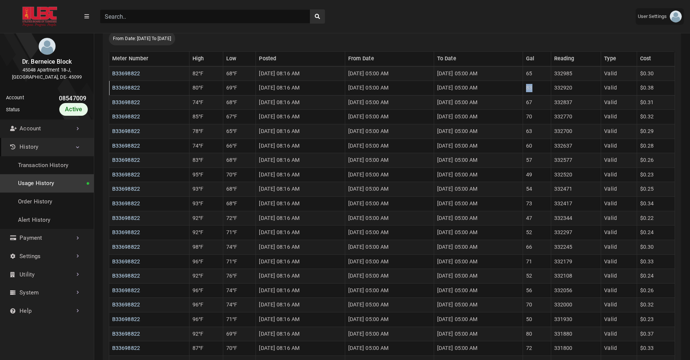
click at [545, 89] on td "83" at bounding box center [537, 88] width 28 height 15
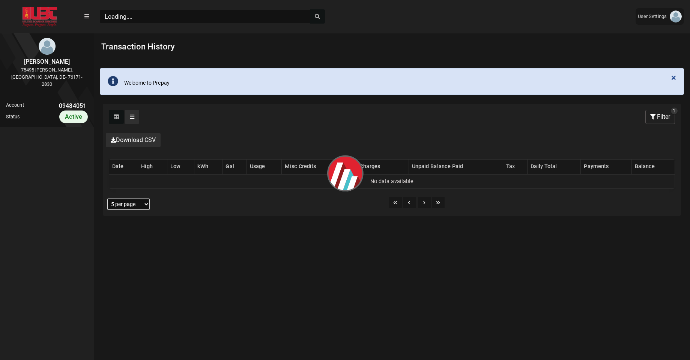
scroll to position [2, 0]
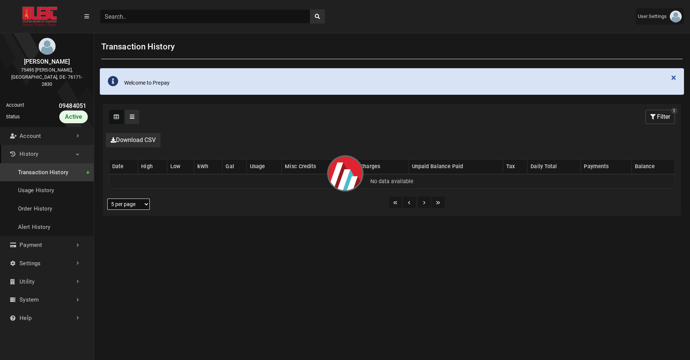
select select "25 per page"
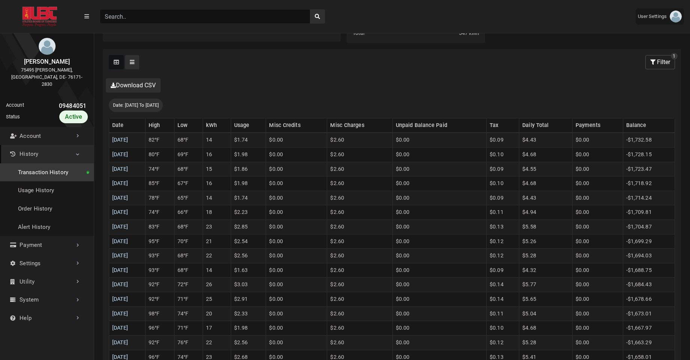
scroll to position [181, 0]
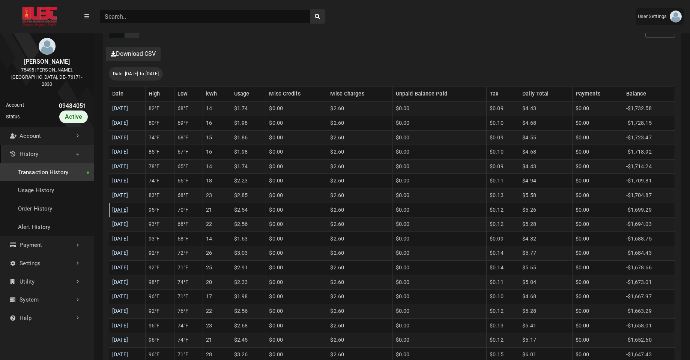
click at [128, 212] on link "08/25/2025" at bounding box center [120, 210] width 16 height 6
click at [128, 198] on link "08/26/2025" at bounding box center [120, 195] width 16 height 6
click at [128, 181] on link "08/27/2025" at bounding box center [120, 181] width 16 height 6
click at [127, 167] on link "08/28/2025" at bounding box center [120, 167] width 16 height 6
click at [128, 153] on link "08/29/2025" at bounding box center [120, 152] width 16 height 6
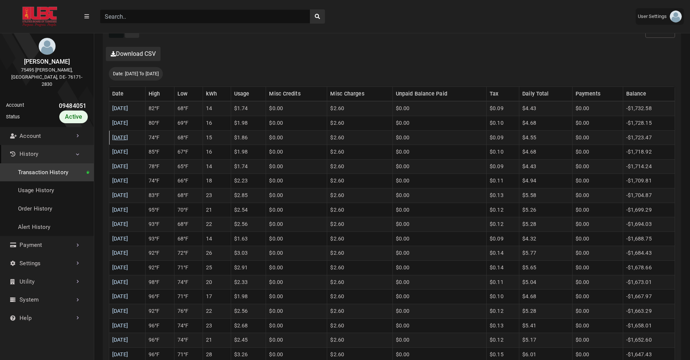
click at [128, 140] on link "08/30/2025" at bounding box center [120, 138] width 16 height 6
click at [122, 123] on link "08/31/2025" at bounding box center [120, 123] width 16 height 6
click at [128, 112] on link "09/01/2025" at bounding box center [120, 108] width 16 height 6
click at [225, 211] on td "21" at bounding box center [217, 210] width 28 height 15
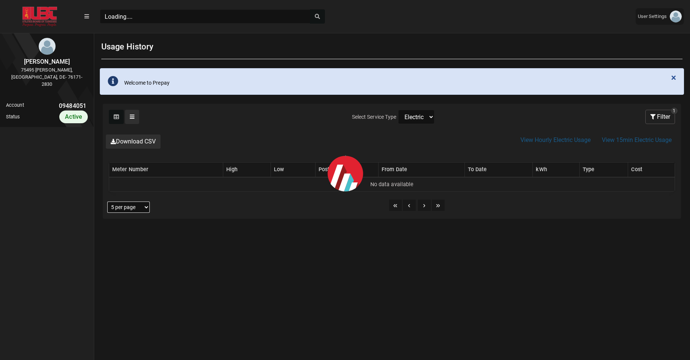
scroll to position [246, 94]
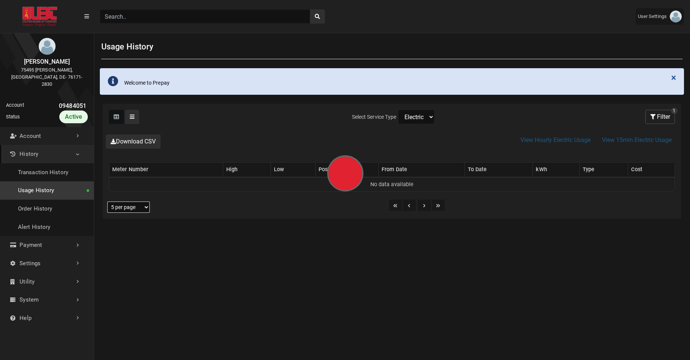
select select "25 per page"
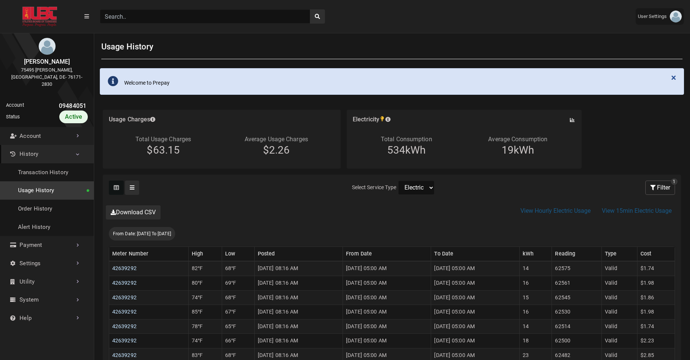
click at [426, 186] on select "Electric" at bounding box center [416, 188] width 36 height 14
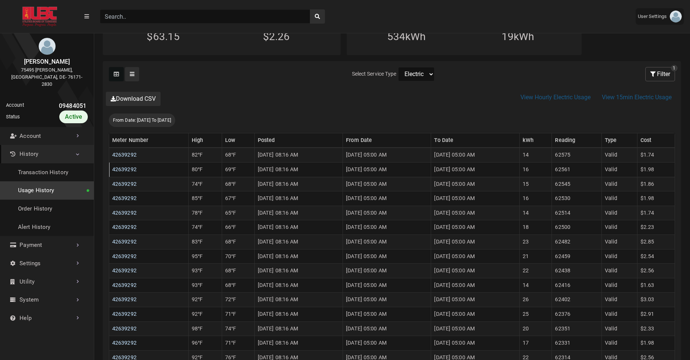
scroll to position [116, 0]
click at [545, 243] on td "23" at bounding box center [535, 240] width 33 height 15
click at [653, 195] on td "$1.98" at bounding box center [656, 197] width 38 height 15
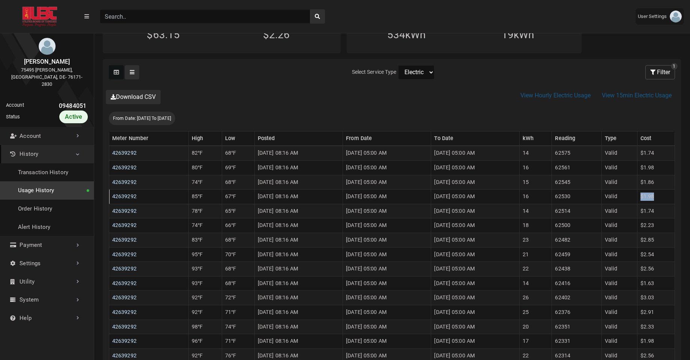
click at [653, 195] on td "$1.98" at bounding box center [656, 197] width 38 height 15
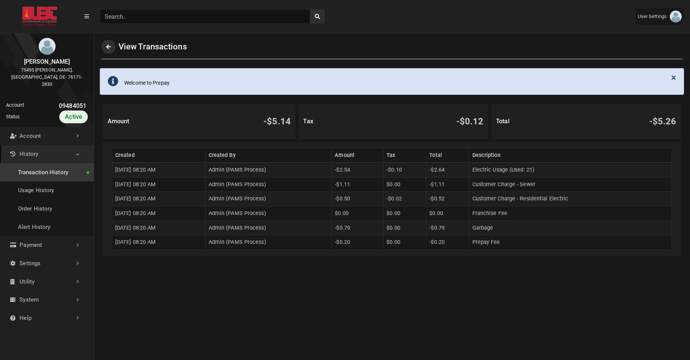
scroll to position [2, 0]
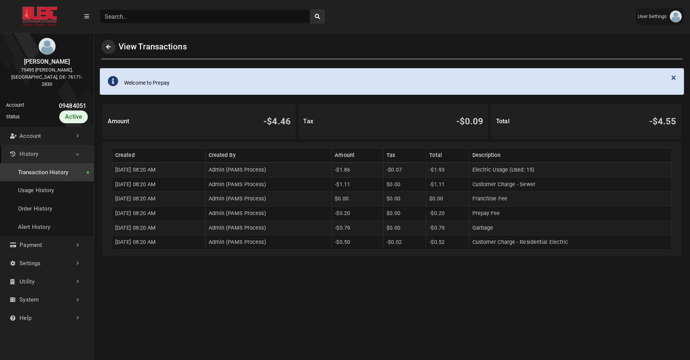
scroll to position [2, 0]
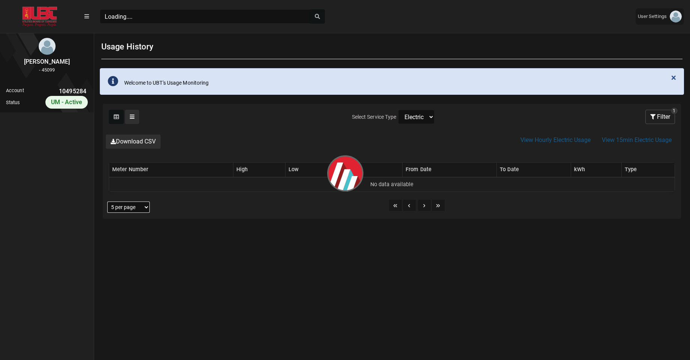
scroll to position [3, 0]
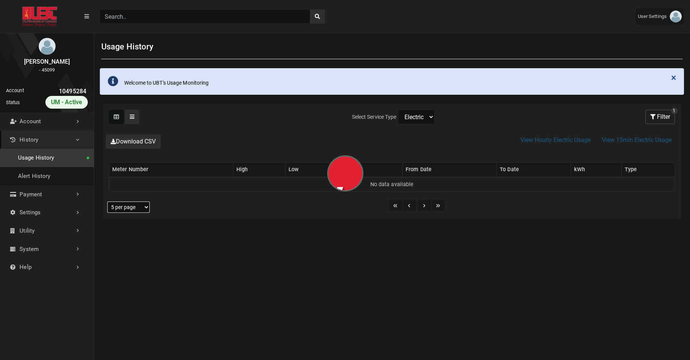
select select "25 per page"
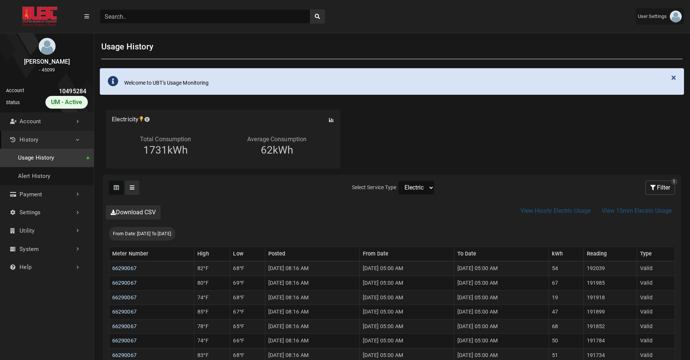
click at [29, 158] on link "Usage History" at bounding box center [47, 158] width 94 height 18
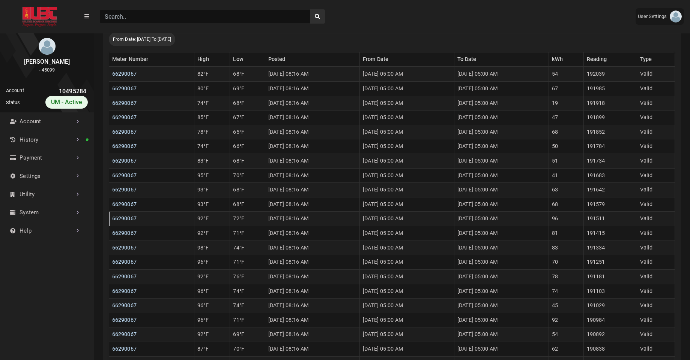
scroll to position [193, 0]
click at [571, 180] on td "41" at bounding box center [565, 177] width 35 height 15
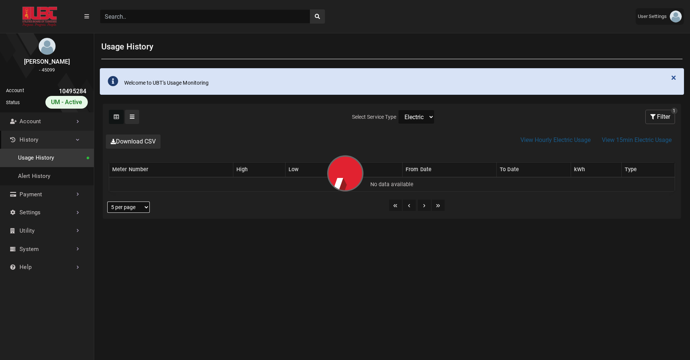
select select "25 per page"
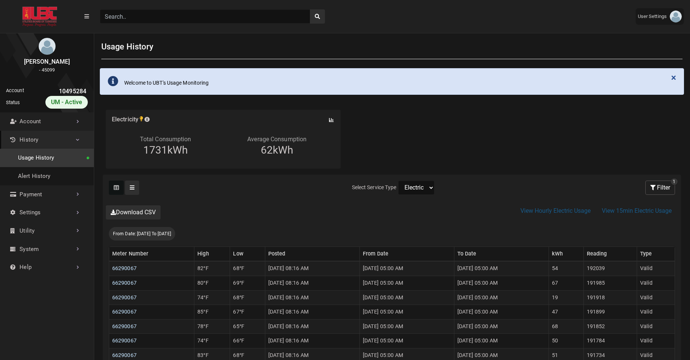
scroll to position [3, 0]
select select "Water"
click at [398, 181] on select "Electric Sewer Water" at bounding box center [416, 188] width 36 height 14
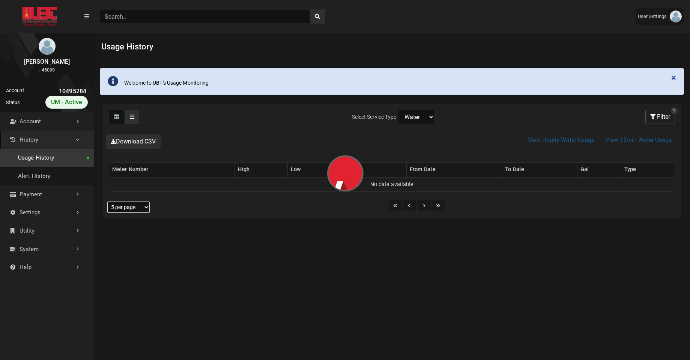
select select "25 per page"
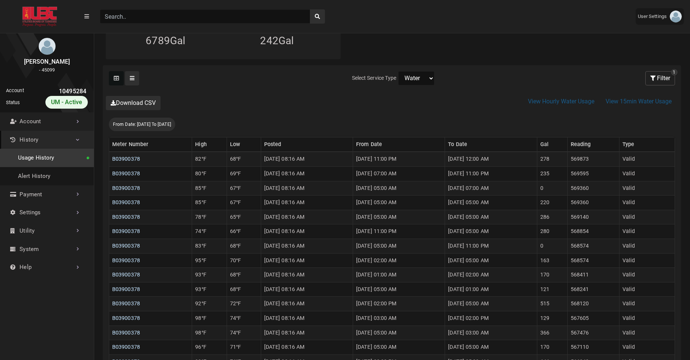
scroll to position [203, 0]
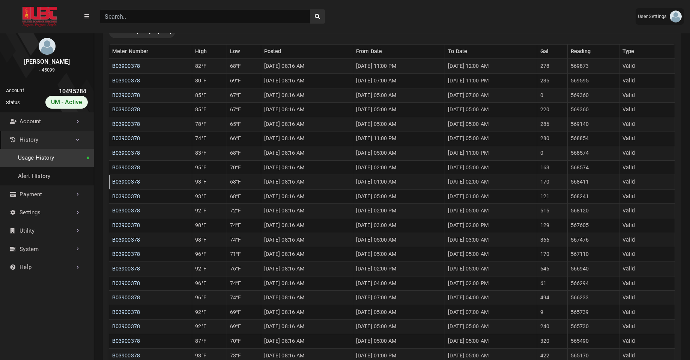
click at [565, 185] on td "170" at bounding box center [552, 182] width 30 height 15
click at [566, 169] on td "163" at bounding box center [552, 168] width 30 height 15
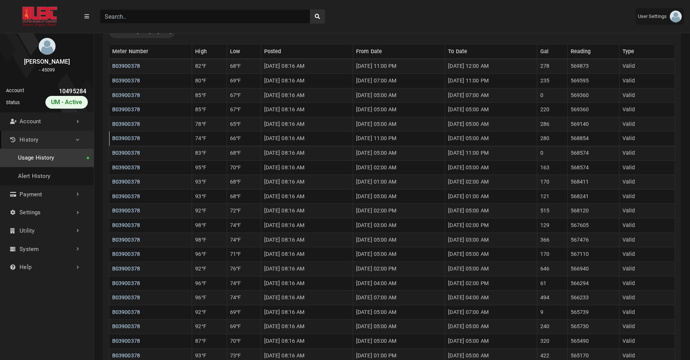
click at [559, 141] on td "280" at bounding box center [552, 139] width 30 height 15
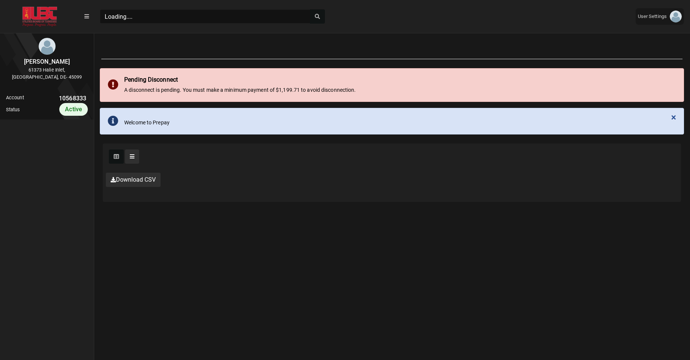
scroll to position [2, 0]
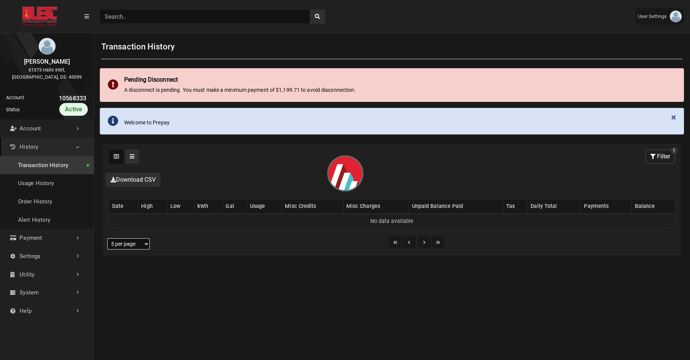
select select "25 per page"
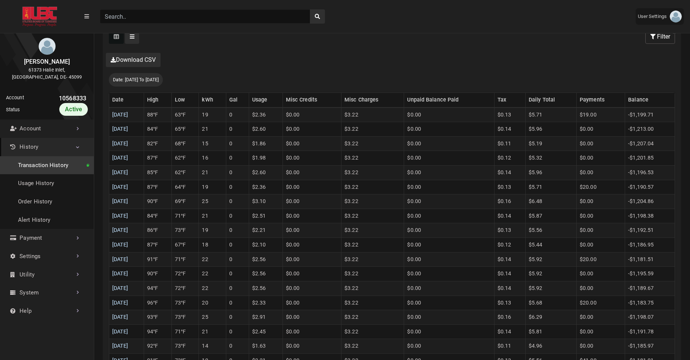
scroll to position [216, 0]
click at [128, 217] on link "[DATE]" at bounding box center [120, 214] width 16 height 6
click at [128, 201] on link "[DATE]" at bounding box center [120, 200] width 16 height 6
click at [128, 188] on link "[DATE]" at bounding box center [120, 185] width 16 height 6
click at [128, 169] on link "[DATE]" at bounding box center [120, 171] width 16 height 6
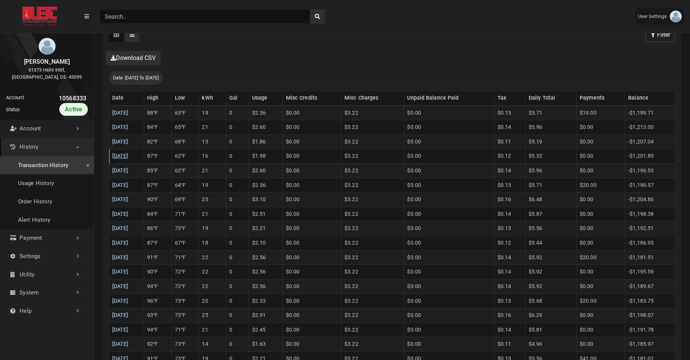
click at [128, 153] on link "[DATE]" at bounding box center [120, 156] width 16 height 6
click at [128, 143] on link "[DATE]" at bounding box center [120, 142] width 16 height 6
click at [128, 130] on link "[DATE]" at bounding box center [120, 127] width 16 height 6
click at [128, 115] on link "[DATE]" at bounding box center [120, 113] width 16 height 6
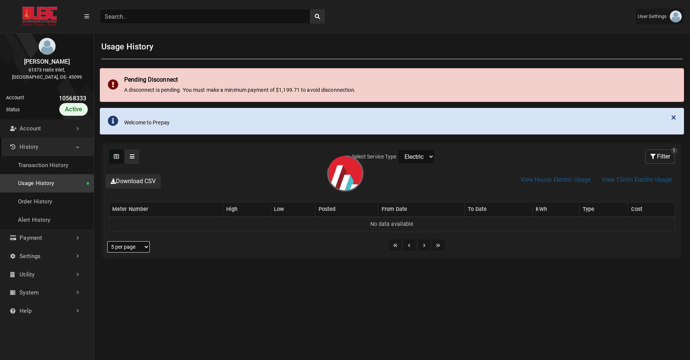
select select "25 per page"
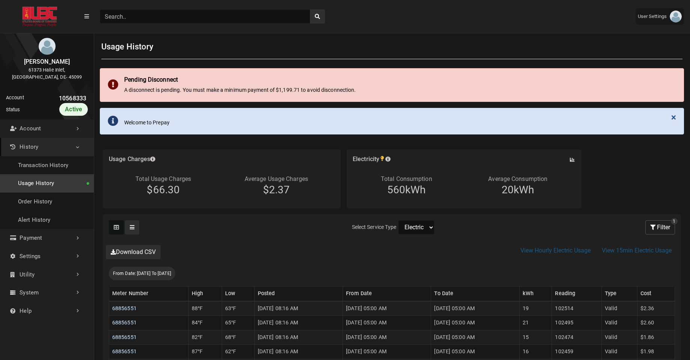
scroll to position [2, 0]
click at [417, 228] on select "Electric Sewer Water" at bounding box center [416, 228] width 36 height 14
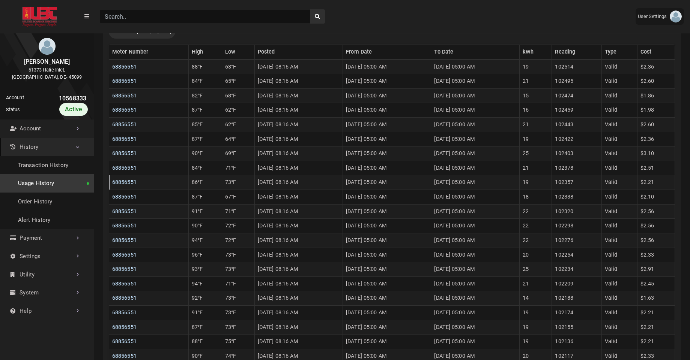
scroll to position [238, 0]
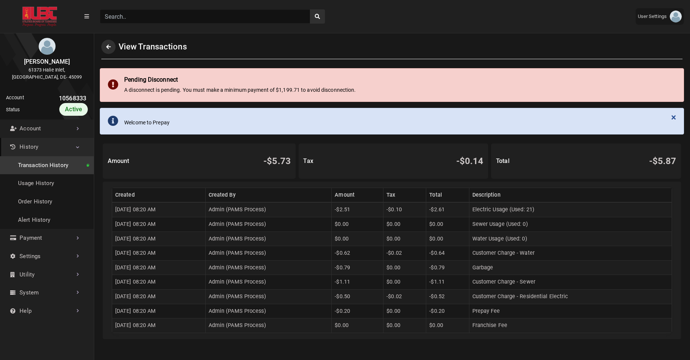
scroll to position [2, 0]
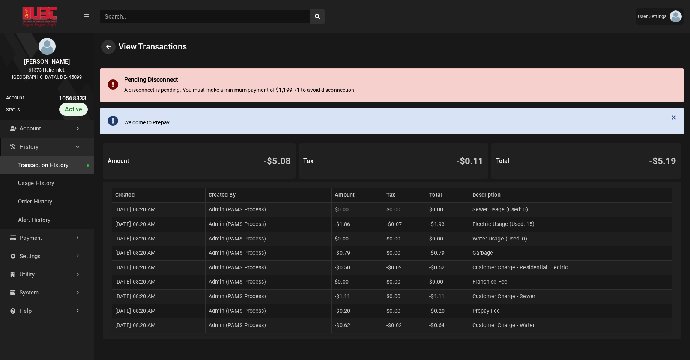
scroll to position [2, 0]
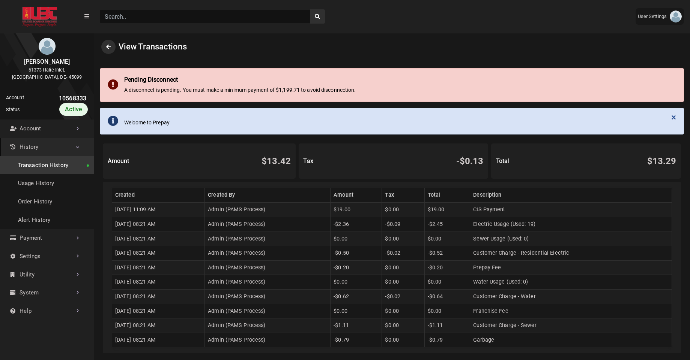
scroll to position [2, 0]
